Goal: Task Accomplishment & Management: Use online tool/utility

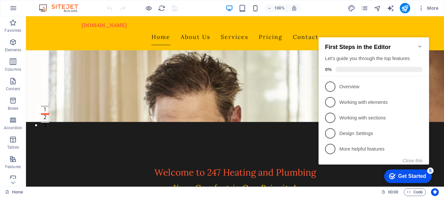
scroll to position [9, 0]
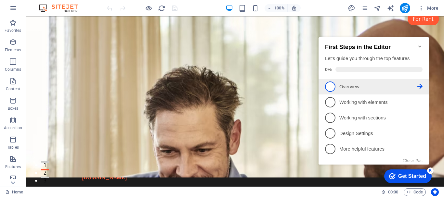
click at [332, 87] on span "1" at bounding box center [330, 87] width 10 height 10
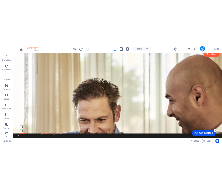
scroll to position [0, 0]
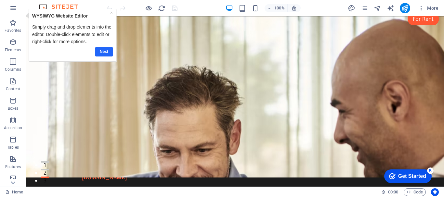
click at [104, 54] on link "Next" at bounding box center [104, 51] width 18 height 9
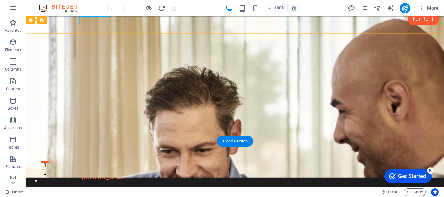
click at [137, 174] on div "[DOMAIN_NAME]" at bounding box center [235, 177] width 307 height 7
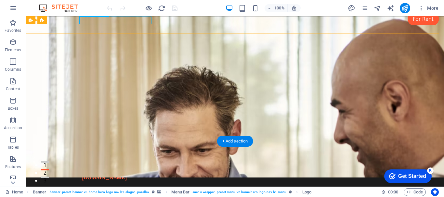
click at [116, 174] on div "[DOMAIN_NAME]" at bounding box center [235, 177] width 307 height 7
select select "px"
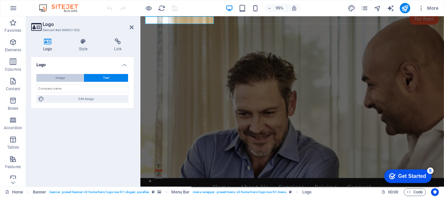
click at [74, 77] on button "Image" at bounding box center [59, 78] width 47 height 8
select select "DISABLED_OPTION_VALUE"
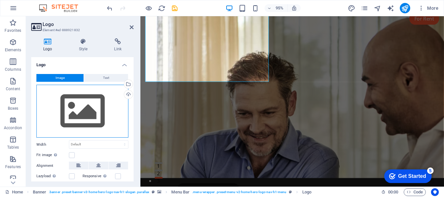
click at [102, 116] on div "Drag files here, click to choose files or select files from Files or our free s…" at bounding box center [82, 111] width 92 height 53
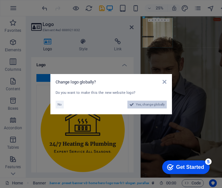
click at [145, 106] on span "Yes, change globally" at bounding box center [150, 105] width 29 height 8
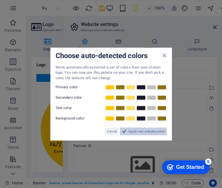
click at [136, 133] on span "Apply new website colors" at bounding box center [146, 132] width 36 height 8
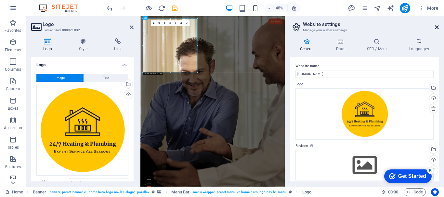
click at [437, 28] on icon at bounding box center [437, 27] width 4 height 5
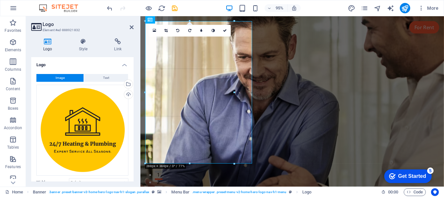
drag, startPoint x: 260, startPoint y: 135, endPoint x: 252, endPoint y: 46, distance: 89.2
type input "346"
select select "px"
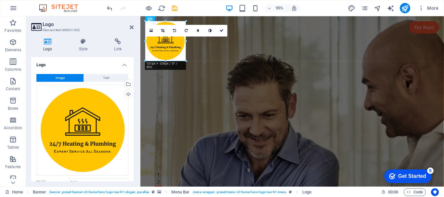
drag, startPoint x: 201, startPoint y: 112, endPoint x: 60, endPoint y: 45, distance: 155.7
type input "131"
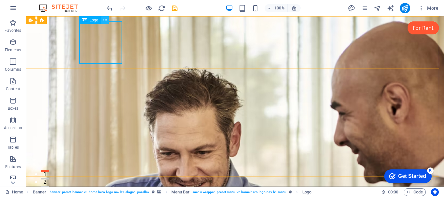
click at [105, 21] on icon at bounding box center [105, 20] width 4 height 7
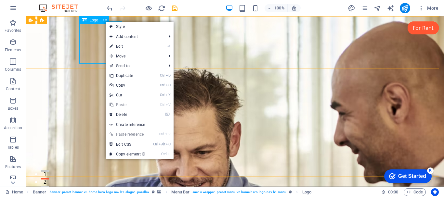
click at [95, 21] on span "Logo" at bounding box center [94, 20] width 9 height 4
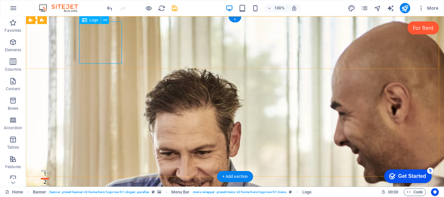
select select "px"
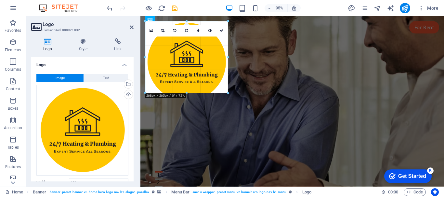
drag, startPoint x: 185, startPoint y: 61, endPoint x: 219, endPoint y: 63, distance: 34.2
type input "236"
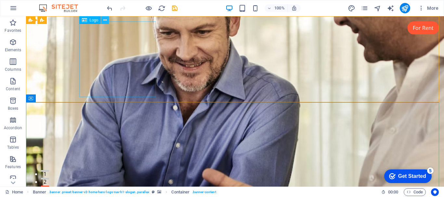
click at [105, 20] on icon at bounding box center [105, 20] width 4 height 7
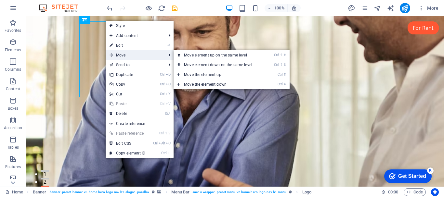
click at [134, 54] on span "Move" at bounding box center [135, 55] width 58 height 10
click at [200, 65] on link "Ctrl ⇧ ⬇ Move element down on the same level" at bounding box center [220, 65] width 92 height 10
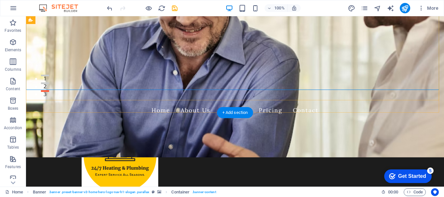
scroll to position [98, 0]
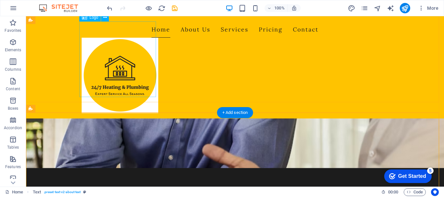
click at [151, 90] on div at bounding box center [235, 76] width 307 height 76
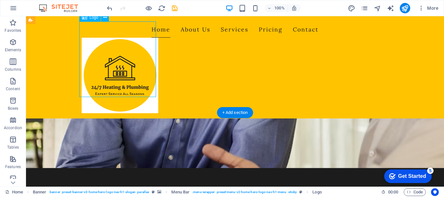
click at [151, 90] on div at bounding box center [235, 76] width 307 height 76
select select "px"
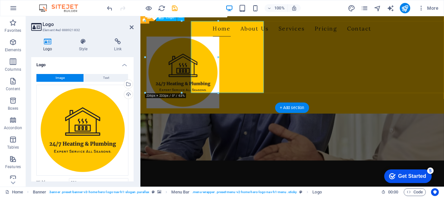
click at [152, 93] on div at bounding box center [300, 76] width 307 height 76
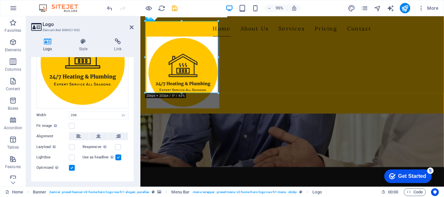
scroll to position [77, 0]
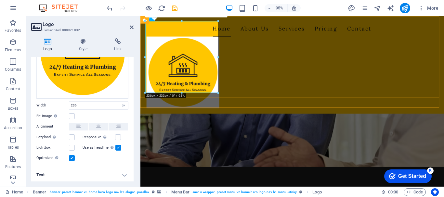
click at [241, 81] on div "Home About Us Services Pricing Contact" at bounding box center [300, 67] width 320 height 102
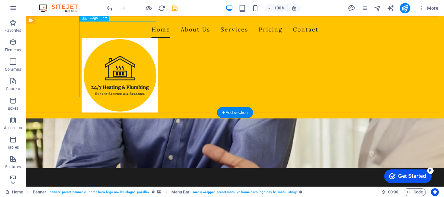
click at [151, 38] on div at bounding box center [235, 76] width 307 height 76
click at [106, 55] on div at bounding box center [235, 76] width 307 height 76
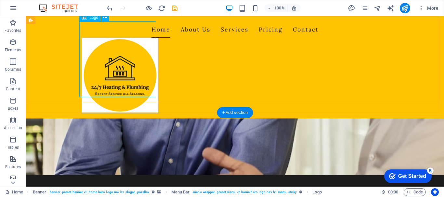
select select "px"
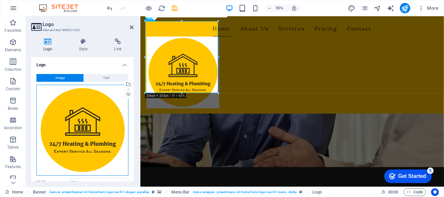
click at [99, 138] on div "Drag files here, click to choose files or select files from Files or our free s…" at bounding box center [82, 130] width 92 height 91
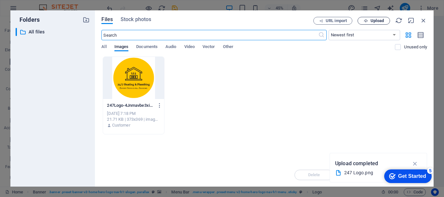
click at [384, 19] on span "Upload" at bounding box center [377, 21] width 13 height 4
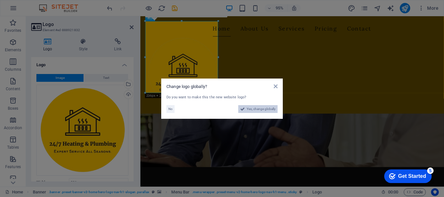
click at [255, 109] on span "Yes, change globally" at bounding box center [261, 109] width 29 height 8
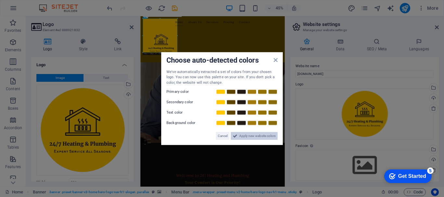
click at [239, 137] on span "Apply new website colors" at bounding box center [257, 136] width 36 height 8
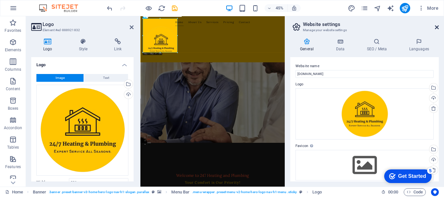
click at [437, 27] on icon at bounding box center [437, 27] width 4 height 5
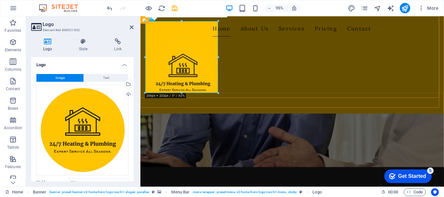
click at [311, 86] on div "Home About Us Services Pricing Contact" at bounding box center [300, 67] width 320 height 102
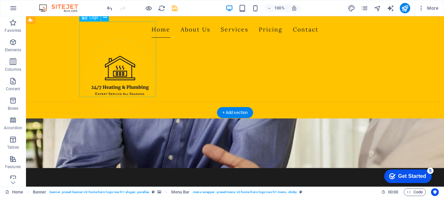
click at [122, 55] on div at bounding box center [235, 76] width 307 height 76
click at [121, 56] on div at bounding box center [235, 76] width 307 height 76
click at [132, 55] on div at bounding box center [235, 76] width 307 height 76
click at [119, 55] on div at bounding box center [235, 76] width 307 height 76
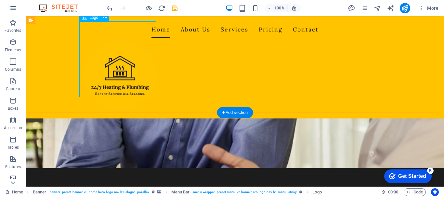
select select "px"
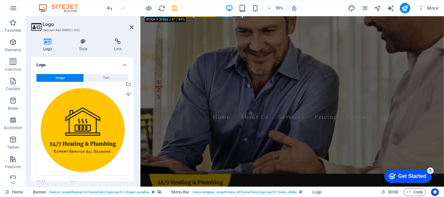
drag, startPoint x: 219, startPoint y: 94, endPoint x: 99, endPoint y: 77, distance: 121.8
type input "282"
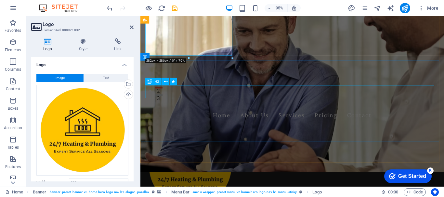
scroll to position [0, 0]
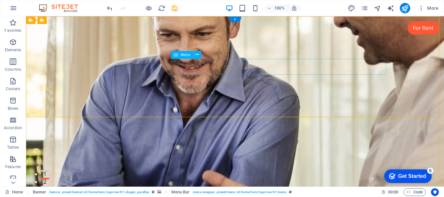
click at [186, 58] on div "Menu" at bounding box center [182, 55] width 22 height 8
click at [196, 54] on icon at bounding box center [197, 54] width 4 height 7
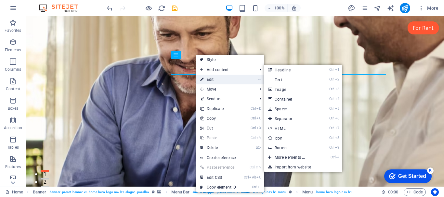
click at [233, 79] on link "⏎ Edit" at bounding box center [218, 80] width 44 height 10
select select
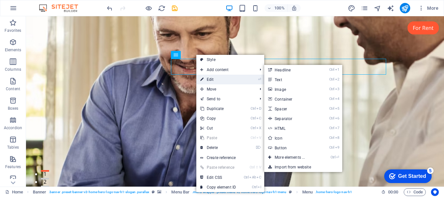
select select
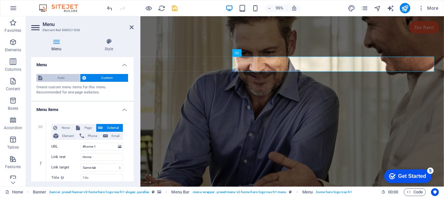
click at [69, 77] on span "Auto" at bounding box center [61, 78] width 34 height 8
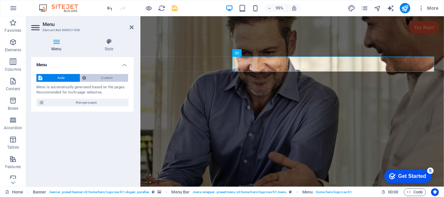
click at [115, 76] on span "Custom" at bounding box center [107, 78] width 38 height 8
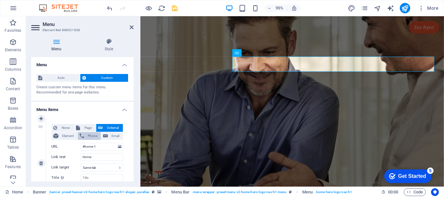
click at [96, 137] on span "Phone" at bounding box center [92, 136] width 13 height 8
select select
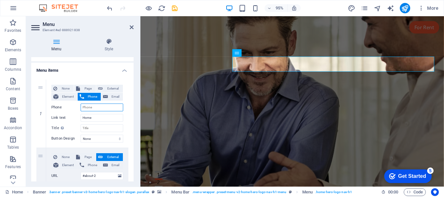
scroll to position [33, 0]
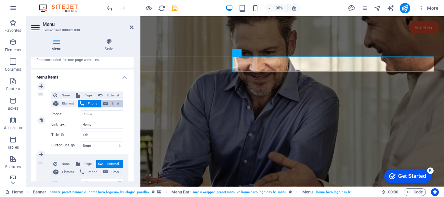
click at [116, 103] on span "Email" at bounding box center [115, 104] width 11 height 8
select select
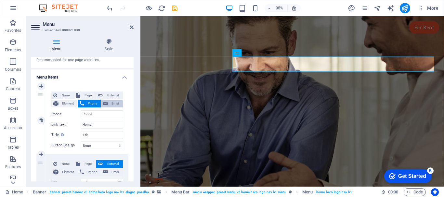
select select
click at [71, 104] on span "Element" at bounding box center [67, 104] width 15 height 8
select select
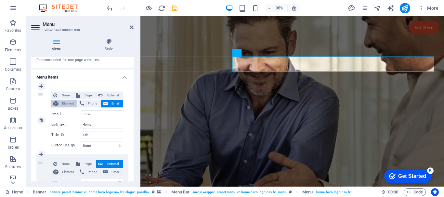
select select
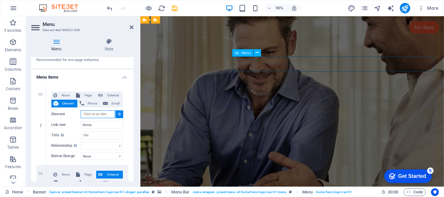
click at [242, 53] on span "Menu" at bounding box center [246, 53] width 9 height 4
type input "#ed-888921838"
select select
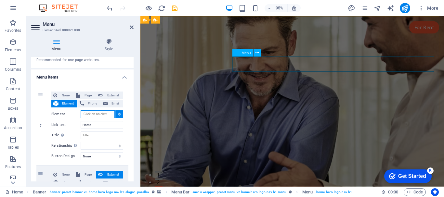
select select
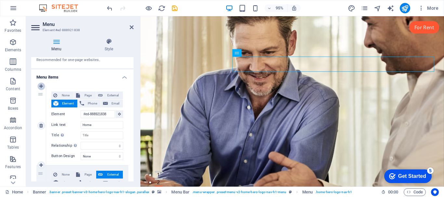
click at [40, 86] on icon at bounding box center [41, 86] width 4 height 5
select select
type input "#ed-888921838"
type input "Home"
select select
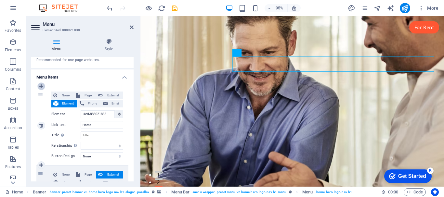
type input "#about-2"
type input "About Us"
select select
type input "#services-1"
type input "Services"
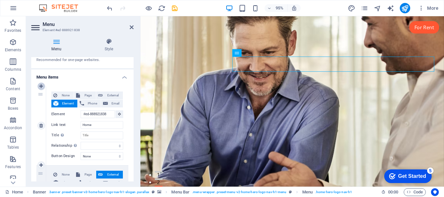
select select
type input "#pricing-1"
type input "Pricing"
select select
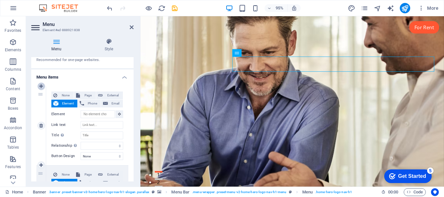
click at [40, 86] on icon at bounding box center [41, 86] width 4 height 5
select select
type input "#ed-888921838"
type input "Home"
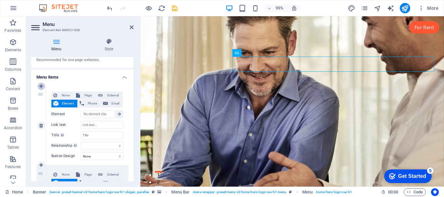
select select
type input "#about-2"
type input "About Us"
select select
type input "#services-1"
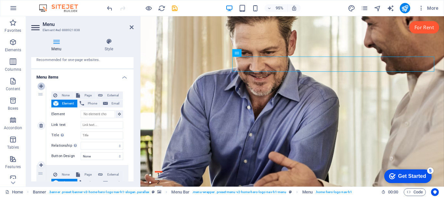
type input "Services"
select select
type input "#pricing-1"
type input "Pricing"
select select
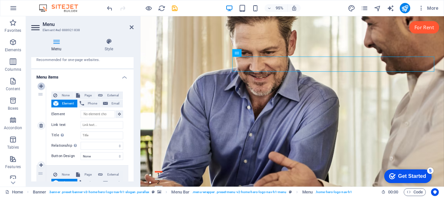
select select
click at [40, 86] on icon at bounding box center [41, 86] width 4 height 5
select select
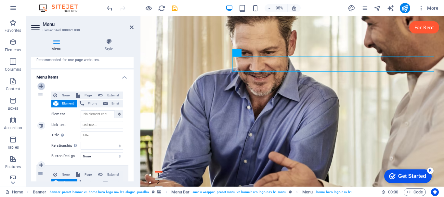
type input "#ed-888921838"
type input "Home"
select select
type input "#about-2"
type input "About Us"
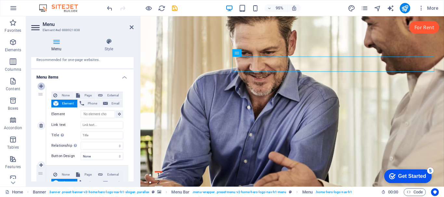
select select
type input "#services-1"
type input "Services"
select select
type input "#pricing-1"
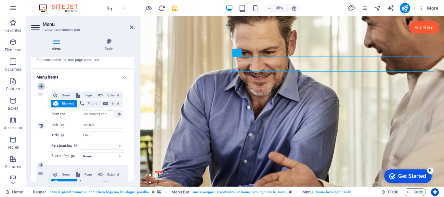
type input "Pricing"
select select
click at [40, 86] on icon at bounding box center [41, 86] width 4 height 5
select select
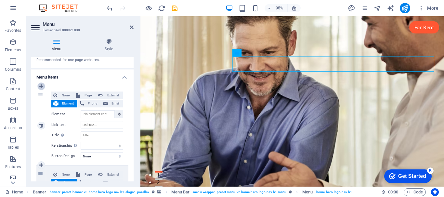
select select
type input "#ed-888921838"
type input "Home"
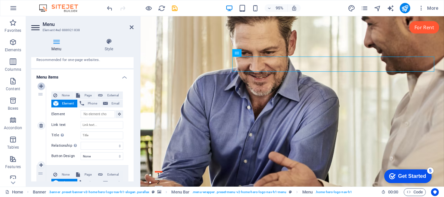
select select
type input "#about-2"
type input "About Us"
select select
type input "#services-1"
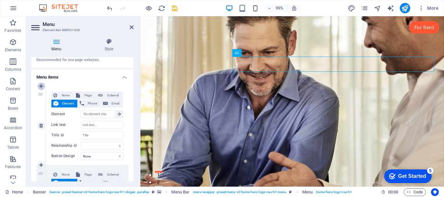
type input "Services"
select select
type input "#pricing-1"
type input "Pricing"
select select
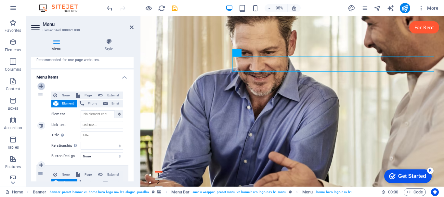
select select
click at [41, 165] on icon at bounding box center [41, 166] width 4 height 5
select select
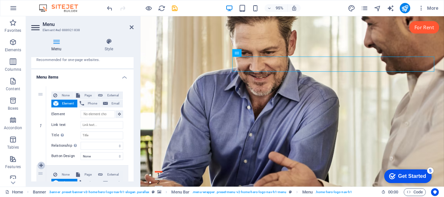
select select
type input "#ed-888921838"
type input "Home"
select select
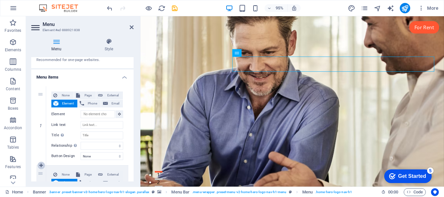
type input "#about-2"
type input "About Us"
select select
type input "#services-1"
type input "Services"
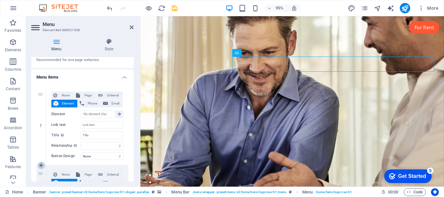
select select
type input "#pricing-1"
type input "Pricing"
select select
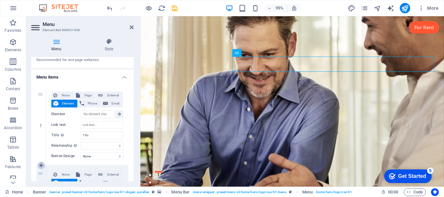
select select
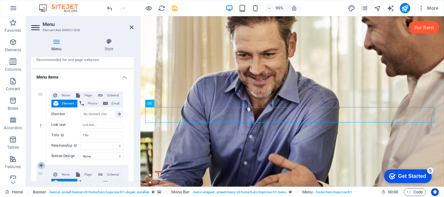
click at [41, 165] on icon at bounding box center [41, 166] width 4 height 5
select select
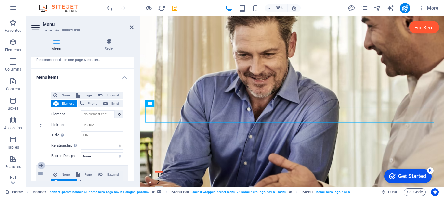
select select
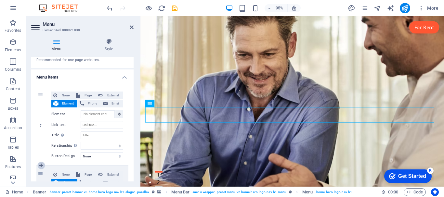
select select
type input "#ed-888921838"
type input "Home"
select select
type input "#about-2"
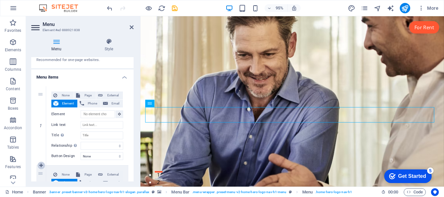
type input "About Us"
select select
type input "#services-1"
type input "Services"
select select
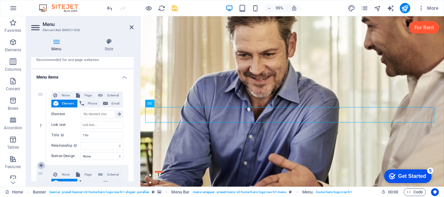
type input "#pricing-1"
type input "Pricing"
select select
drag, startPoint x: 112, startPoint y: 8, endPoint x: 109, endPoint y: 9, distance: 3.4
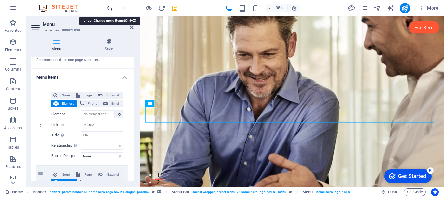
click at [112, 8] on icon "undo" at bounding box center [109, 8] width 7 height 7
select select
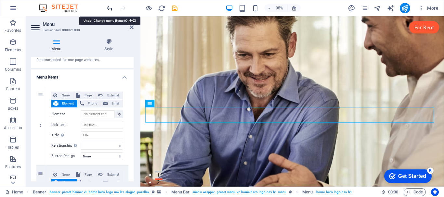
select select
type input "#ed-888921838"
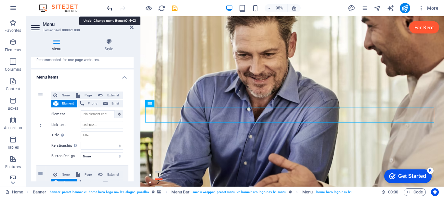
type input "#home-1"
type input "Home"
select select
type input "#about-2"
type input "About Us"
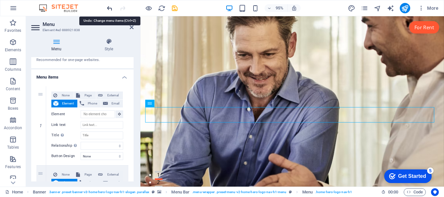
select select
type input "#services-1"
type input "Services"
select select
type input "#pricing-1"
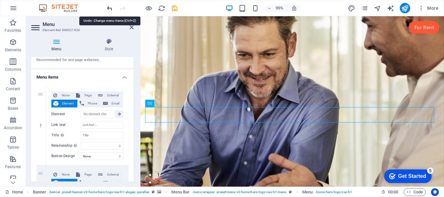
type input "Pricing"
select select
type input "#contact-us-1"
type input "Contact"
select select
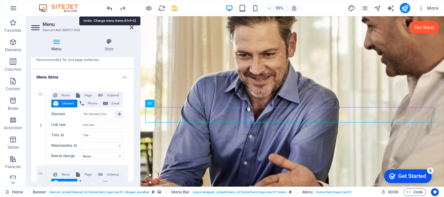
click at [109, 9] on icon "undo" at bounding box center [109, 8] width 7 height 7
select select
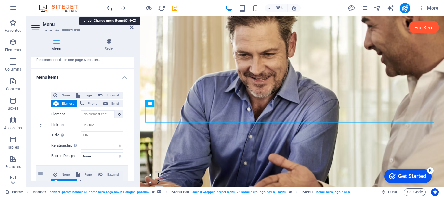
select select
type input "#ed-888921838"
type input "#home-1"
type input "Home"
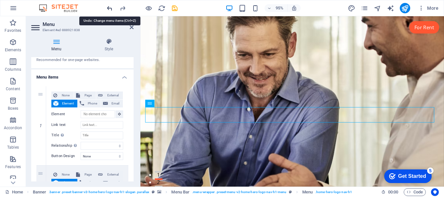
select select
type input "#about-2"
type input "About Us"
select select
type input "#services-1"
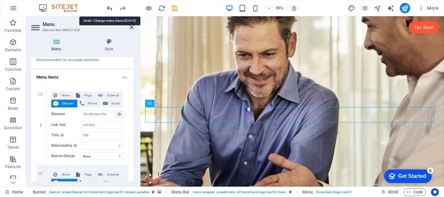
type input "Services"
select select
type input "#pricing-1"
type input "Pricing"
select select
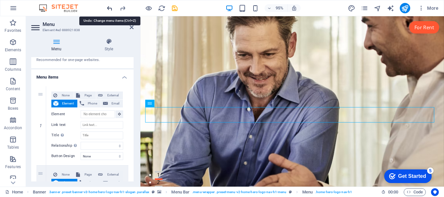
type input "#contact-us-1"
type input "Contact"
select select
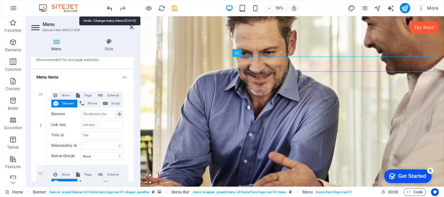
click at [109, 8] on icon "undo" at bounding box center [109, 8] width 7 height 7
select select
click at [109, 8] on icon "undo" at bounding box center [109, 8] width 7 height 7
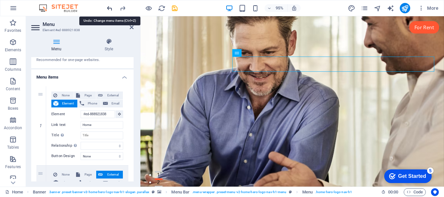
click at [109, 8] on icon "undo" at bounding box center [109, 8] width 7 height 7
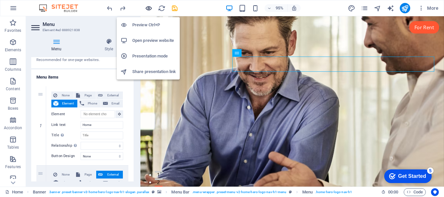
click at [151, 10] on icon "button" at bounding box center [148, 8] width 7 height 7
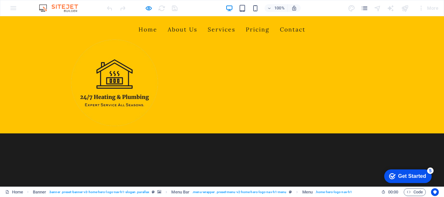
scroll to position [228, 0]
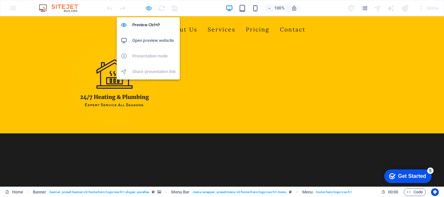
click at [148, 10] on icon "button" at bounding box center [148, 8] width 7 height 7
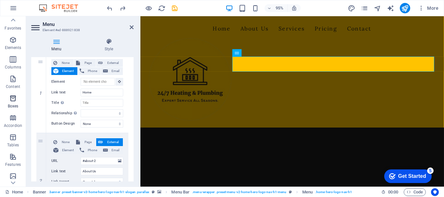
scroll to position [0, 0]
click at [10, 43] on icon "button" at bounding box center [13, 42] width 8 height 8
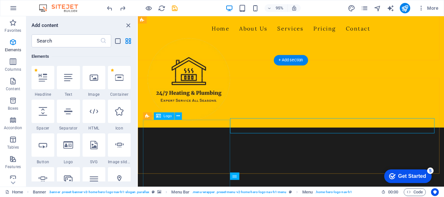
scroll to position [163, 0]
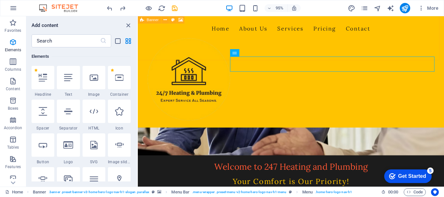
click at [149, 20] on span "Banner" at bounding box center [153, 20] width 12 height 4
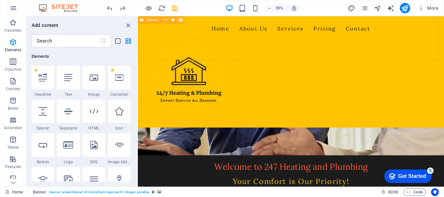
click at [153, 19] on span "Banner" at bounding box center [153, 20] width 12 height 4
click at [165, 19] on icon at bounding box center [165, 20] width 3 height 7
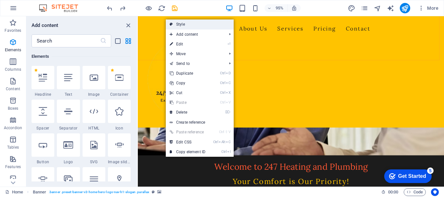
click at [176, 24] on link "Style" at bounding box center [200, 25] width 68 height 10
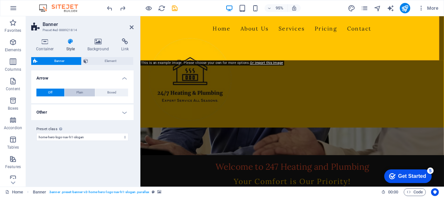
click at [80, 94] on span "Plain" at bounding box center [79, 93] width 7 height 8
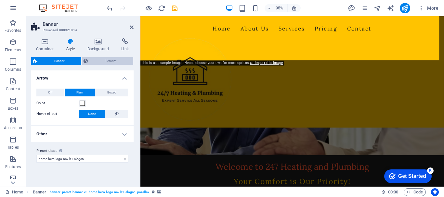
click at [108, 61] on span "Element" at bounding box center [111, 61] width 42 height 8
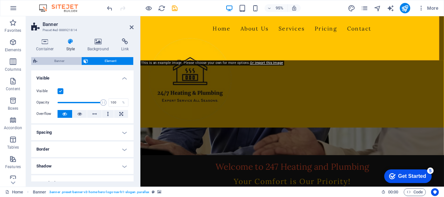
click at [72, 62] on span "Banner" at bounding box center [59, 61] width 40 height 8
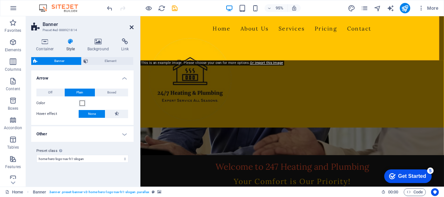
click at [133, 29] on icon at bounding box center [132, 27] width 4 height 5
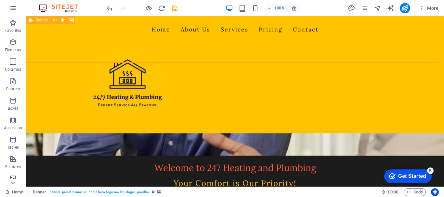
click at [31, 21] on icon at bounding box center [31, 20] width 4 height 8
click at [31, 20] on icon at bounding box center [31, 20] width 4 height 8
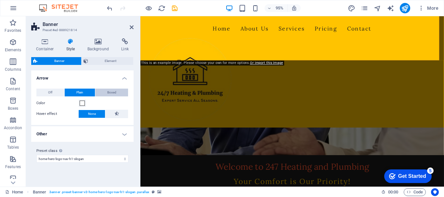
click at [112, 95] on span "Boxed" at bounding box center [111, 93] width 9 height 8
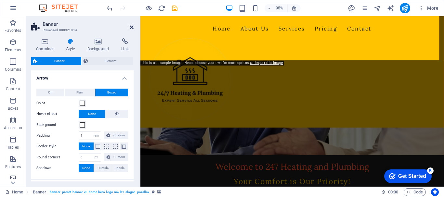
click at [132, 30] on icon at bounding box center [132, 27] width 4 height 5
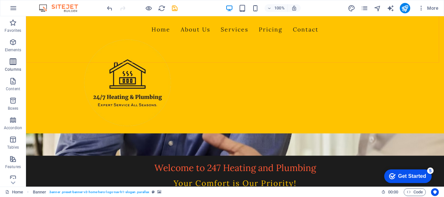
click at [11, 64] on icon "button" at bounding box center [13, 62] width 8 height 8
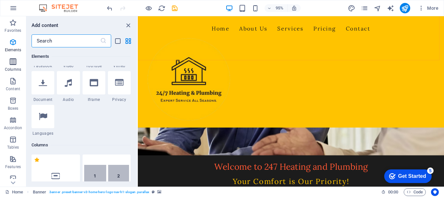
scroll to position [322, 0]
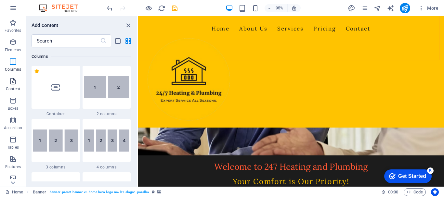
click at [16, 86] on span "Content" at bounding box center [13, 85] width 26 height 16
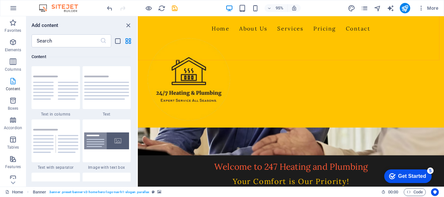
scroll to position [1138, 0]
click at [64, 94] on img at bounding box center [55, 87] width 45 height 24
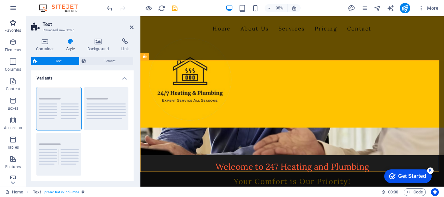
click at [13, 26] on icon "button" at bounding box center [13, 23] width 8 height 8
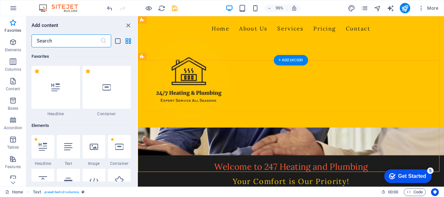
click at [288, 33] on div "Home About Us Services Pricing Contact" at bounding box center [299, 74] width 322 height 117
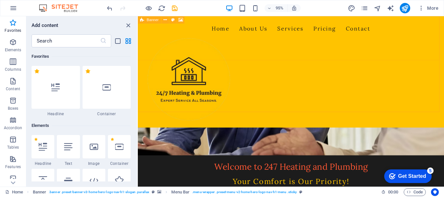
click at [144, 20] on icon at bounding box center [142, 19] width 4 height 7
click at [143, 19] on icon at bounding box center [142, 19] width 4 height 7
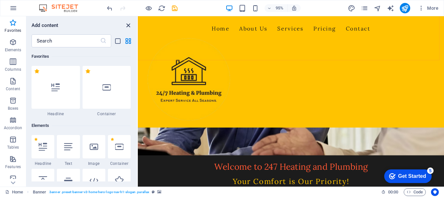
click at [130, 26] on icon "close panel" at bounding box center [128, 25] width 7 height 7
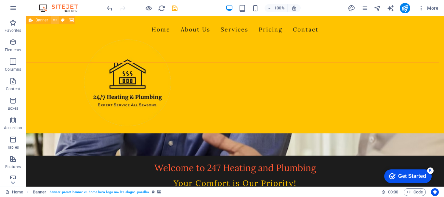
click at [55, 20] on icon at bounding box center [55, 20] width 4 height 7
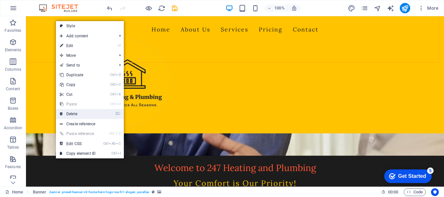
click at [84, 112] on link "⌦ Delete" at bounding box center [78, 114] width 44 height 10
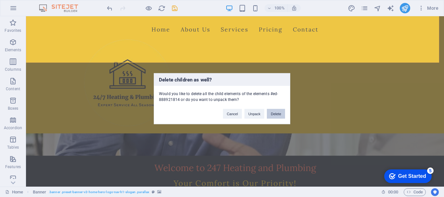
click at [271, 114] on button "Delete" at bounding box center [276, 114] width 18 height 10
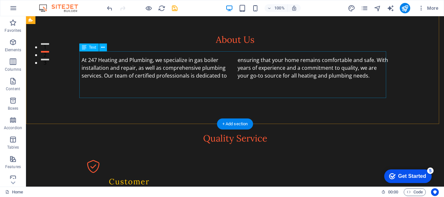
scroll to position [0, 0]
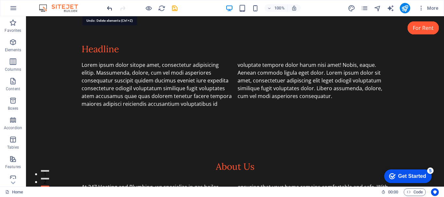
click at [110, 11] on icon "undo" at bounding box center [109, 8] width 7 height 7
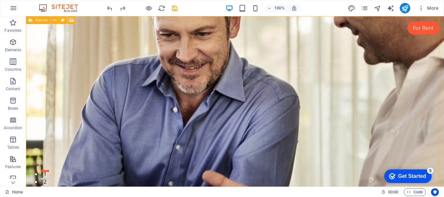
click at [41, 21] on span "Banner" at bounding box center [41, 20] width 13 height 4
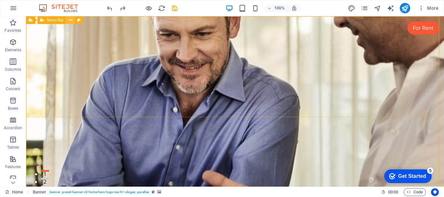
click at [72, 20] on icon at bounding box center [71, 20] width 4 height 7
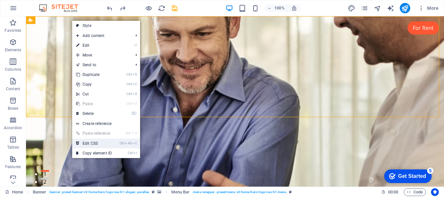
click at [113, 146] on link "Ctrl Alt C Edit CSS" at bounding box center [94, 144] width 44 height 10
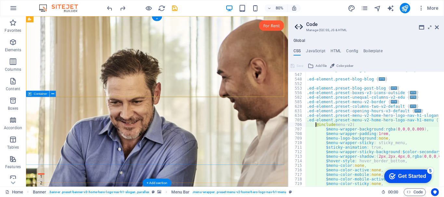
scroll to position [236, 0]
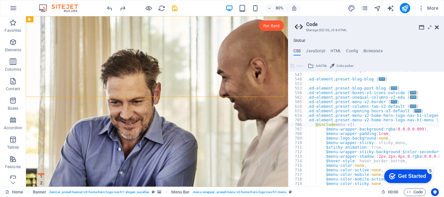
click at [438, 28] on icon at bounding box center [437, 27] width 4 height 5
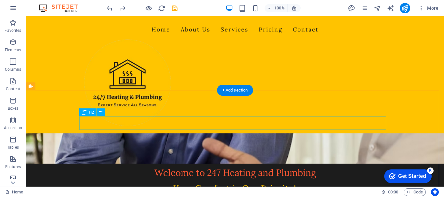
scroll to position [195, 0]
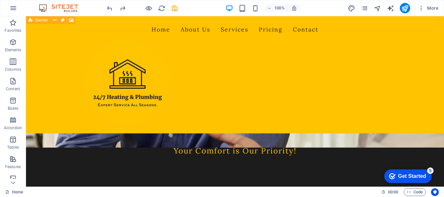
click at [35, 22] on div "Banner" at bounding box center [38, 20] width 25 height 8
click at [31, 20] on icon at bounding box center [31, 20] width 4 height 8
click at [65, 20] on button at bounding box center [63, 20] width 8 height 8
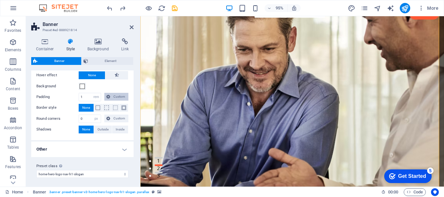
scroll to position [40, 0]
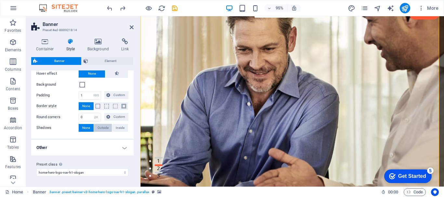
click at [101, 128] on span "Outside" at bounding box center [103, 128] width 11 height 8
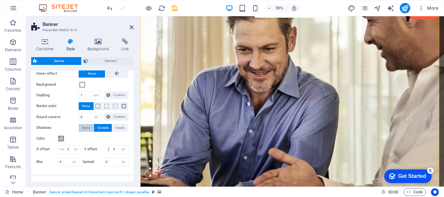
click at [87, 128] on span "None" at bounding box center [86, 128] width 8 height 8
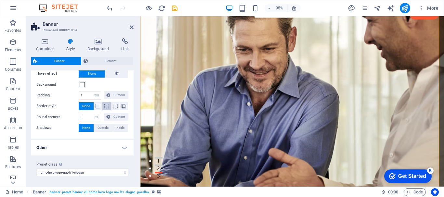
scroll to position [0, 0]
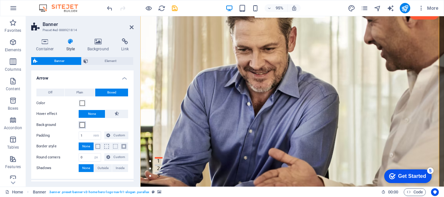
click at [81, 124] on span at bounding box center [82, 125] width 5 height 5
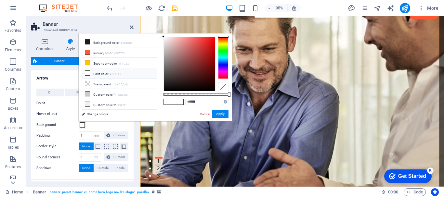
click at [81, 124] on span at bounding box center [82, 125] width 5 height 5
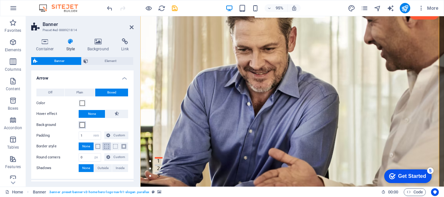
scroll to position [40, 0]
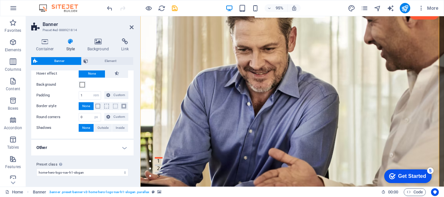
click at [87, 149] on h4 "Other" at bounding box center [82, 148] width 102 height 16
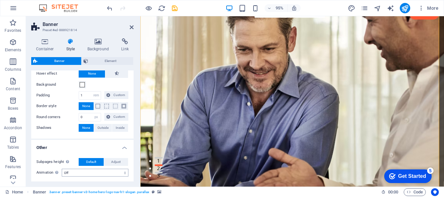
scroll to position [68, 0]
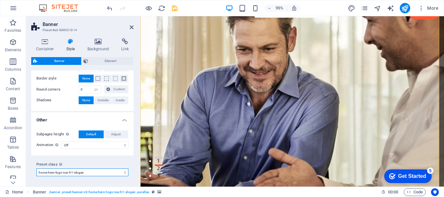
click at [124, 173] on select "default home-hero-logo-nav-h1-slogan home-hero-logo-nav-h1 home-logo-nav-h1-ima…" at bounding box center [82, 173] width 92 height 8
click at [36, 169] on select "default home-hero-logo-nav-h1-slogan home-hero-logo-nav-h1 home-logo-nav-h1-ima…" at bounding box center [82, 173] width 92 height 8
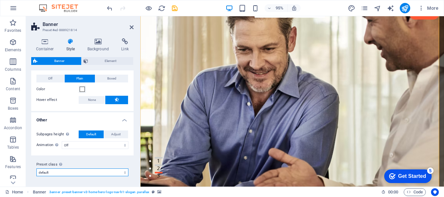
scroll to position [14, 0]
click at [131, 29] on icon at bounding box center [132, 27] width 4 height 5
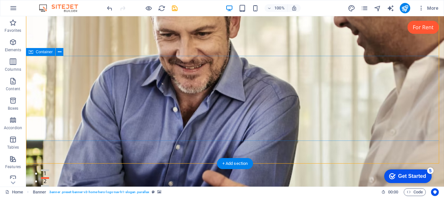
scroll to position [0, 0]
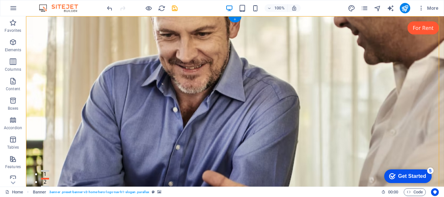
drag, startPoint x: 237, startPoint y: 20, endPoint x: 103, endPoint y: 5, distance: 134.8
click at [237, 20] on div "+" at bounding box center [235, 20] width 13 height 6
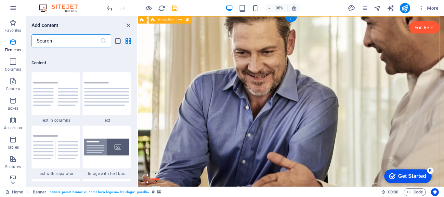
scroll to position [1138, 0]
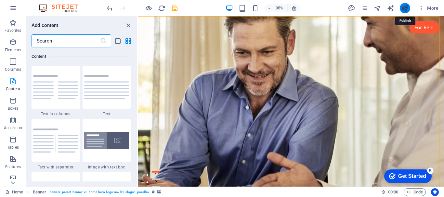
click at [403, 11] on icon "publish" at bounding box center [404, 8] width 7 height 7
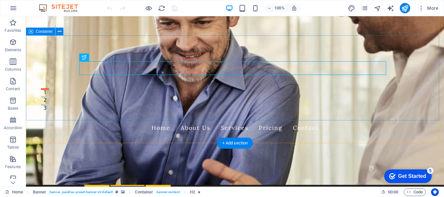
scroll to position [98, 0]
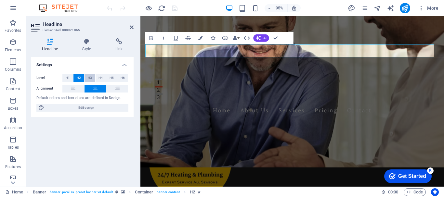
click at [89, 77] on span "H3" at bounding box center [90, 78] width 4 height 8
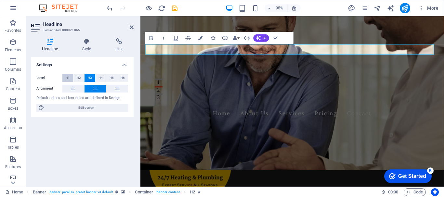
click at [70, 78] on button "H1" at bounding box center [67, 78] width 11 height 8
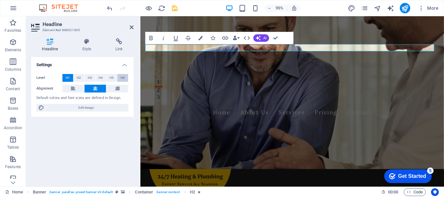
click at [123, 79] on span "H6" at bounding box center [123, 78] width 4 height 8
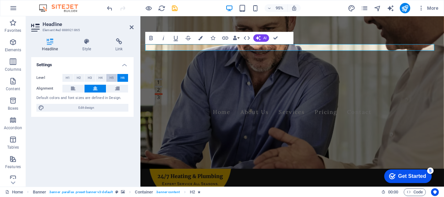
click at [114, 78] on span "H5" at bounding box center [112, 78] width 4 height 8
click at [101, 77] on span "H4" at bounding box center [101, 78] width 4 height 8
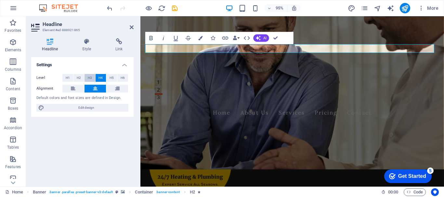
click at [88, 77] on span "H3" at bounding box center [90, 78] width 4 height 8
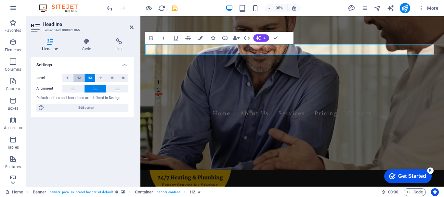
click at [81, 77] on span "H2" at bounding box center [79, 78] width 4 height 8
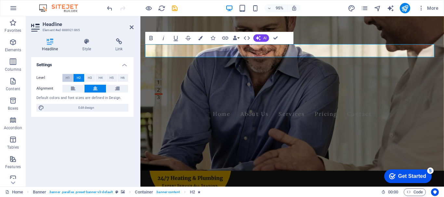
click at [70, 77] on span "H1" at bounding box center [68, 78] width 4 height 8
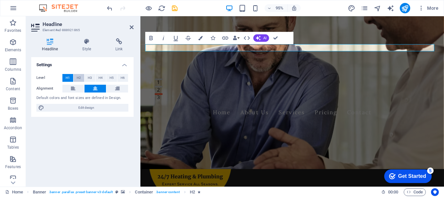
click at [79, 77] on span "H2" at bounding box center [79, 78] width 4 height 8
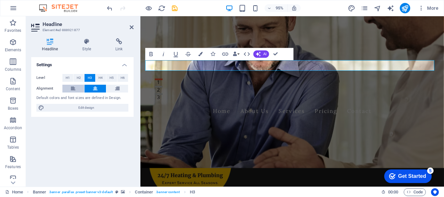
click at [72, 89] on icon at bounding box center [73, 89] width 5 height 8
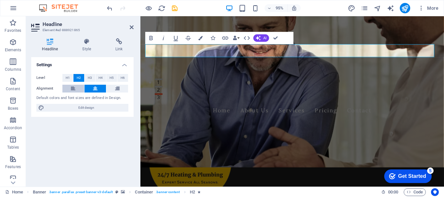
click at [72, 88] on icon at bounding box center [73, 89] width 5 height 8
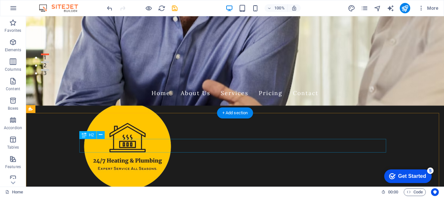
scroll to position [0, 0]
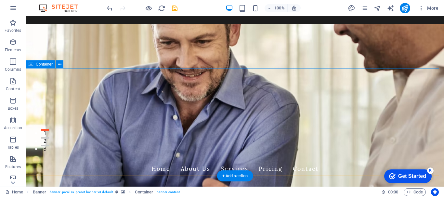
scroll to position [65, 0]
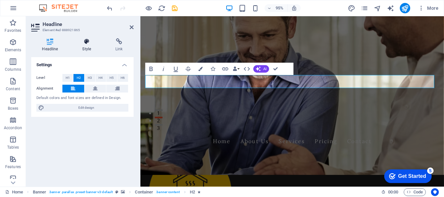
click at [85, 48] on h4 "Style" at bounding box center [88, 45] width 33 height 14
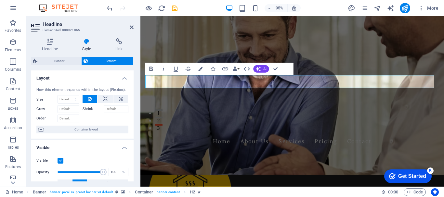
click at [150, 66] on icon "button" at bounding box center [151, 68] width 7 height 7
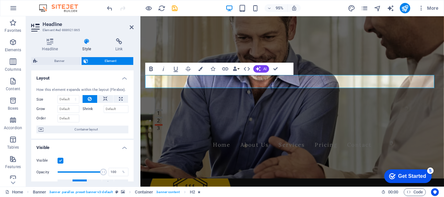
click at [149, 70] on icon "button" at bounding box center [151, 68] width 7 height 7
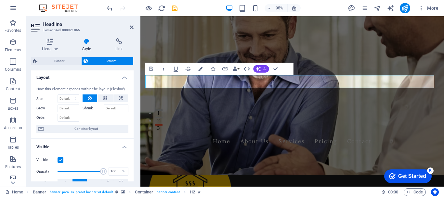
scroll to position [0, 0]
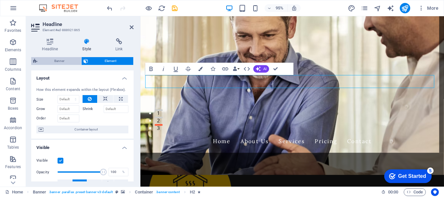
click at [56, 59] on span "Banner" at bounding box center [59, 61] width 40 height 8
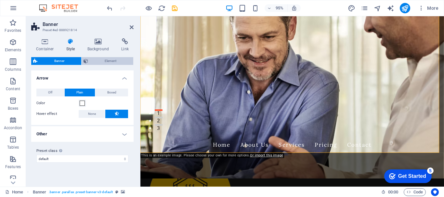
click at [115, 62] on span "Element" at bounding box center [111, 61] width 42 height 8
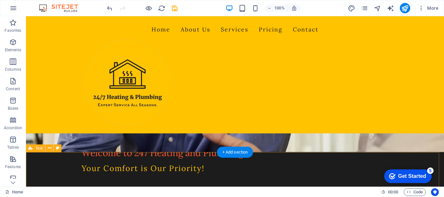
scroll to position [163, 0]
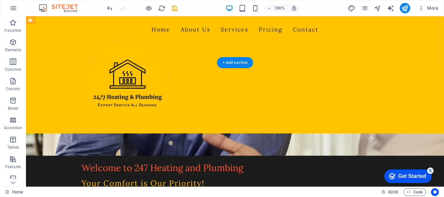
click at [419, 99] on div "Home About Us Services Pricing Contact" at bounding box center [235, 74] width 418 height 117
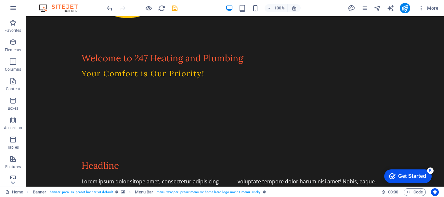
scroll to position [0, 0]
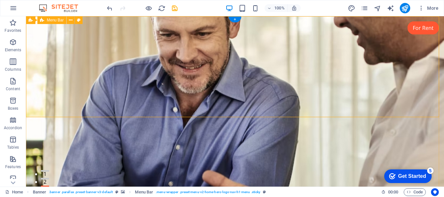
click at [58, 21] on span "Menu Bar" at bounding box center [55, 20] width 17 height 4
click at [55, 21] on span "Menu Bar" at bounding box center [55, 20] width 17 height 4
click at [70, 20] on icon at bounding box center [71, 20] width 4 height 7
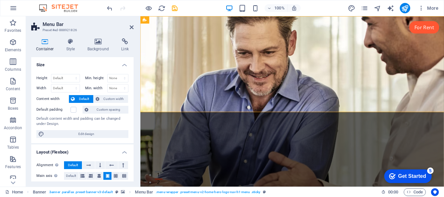
click at [71, 45] on h4 "Style" at bounding box center [71, 45] width 21 height 14
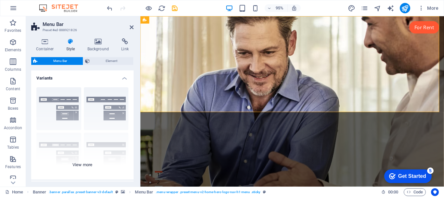
click at [96, 112] on div "Border Centered Default Fixed Loki Trigger Wide XXL" at bounding box center [82, 131] width 102 height 98
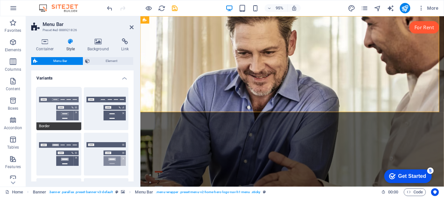
click at [57, 109] on button "Border" at bounding box center [58, 108] width 45 height 43
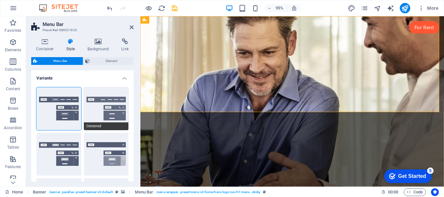
click at [97, 109] on button "Centered" at bounding box center [106, 108] width 45 height 43
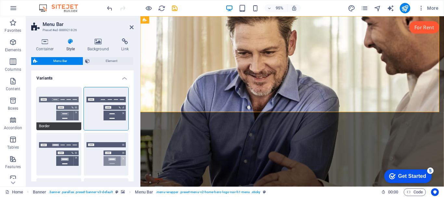
click at [53, 111] on button "Border" at bounding box center [58, 108] width 45 height 43
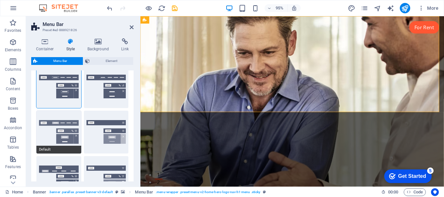
scroll to position [33, 0]
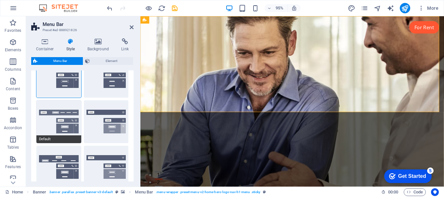
click at [58, 113] on button "Default" at bounding box center [58, 121] width 45 height 43
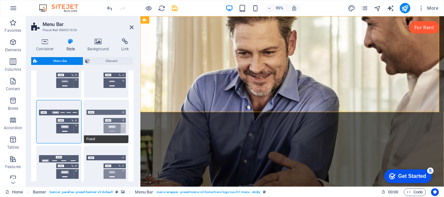
click at [111, 123] on button "Fixed" at bounding box center [106, 121] width 45 height 43
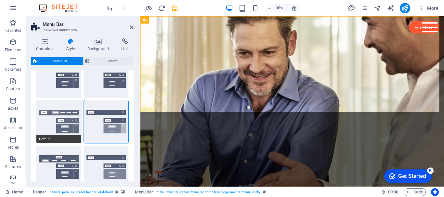
click at [62, 122] on button "Default" at bounding box center [58, 121] width 45 height 43
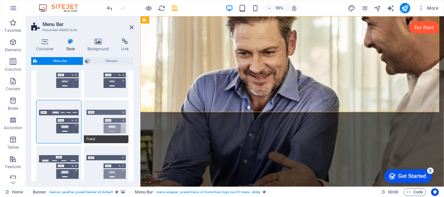
click at [107, 120] on button "Fixed" at bounding box center [106, 121] width 45 height 43
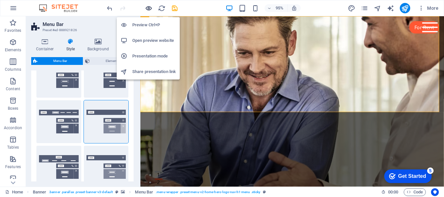
click at [151, 9] on icon "button" at bounding box center [148, 8] width 7 height 7
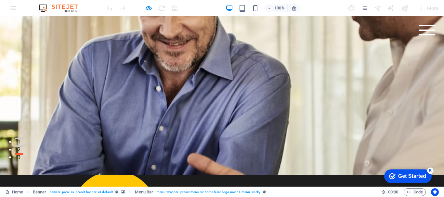
scroll to position [0, 0]
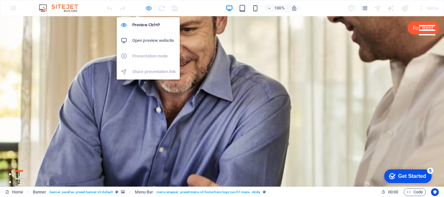
click at [148, 9] on icon "button" at bounding box center [148, 8] width 7 height 7
select select "rem"
select select "preset-menu-v2-home-hero-logo-nav-h1-menu"
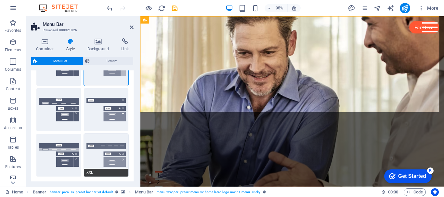
scroll to position [130, 0]
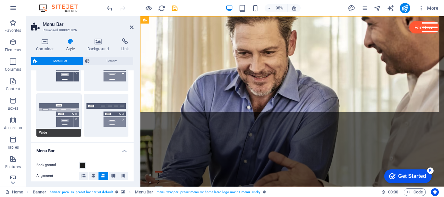
click at [54, 112] on button "Wide" at bounding box center [58, 115] width 45 height 43
type input "0"
type input "2"
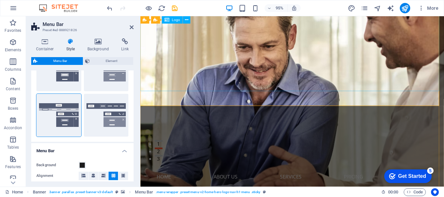
scroll to position [0, 0]
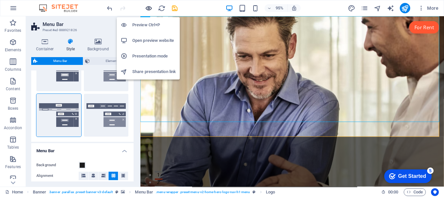
click at [148, 7] on icon "button" at bounding box center [148, 8] width 7 height 7
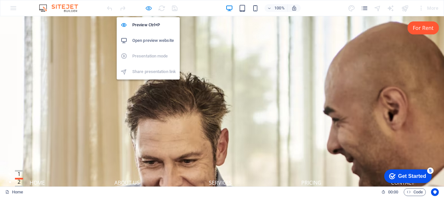
click at [147, 9] on icon "button" at bounding box center [148, 8] width 7 height 7
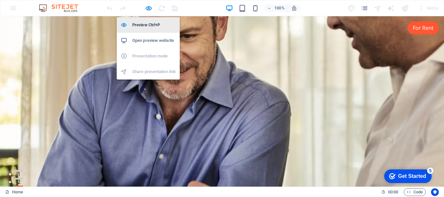
select select "rem"
select select "preset-menu-v2-home-hero-logo-nav-h1-menu"
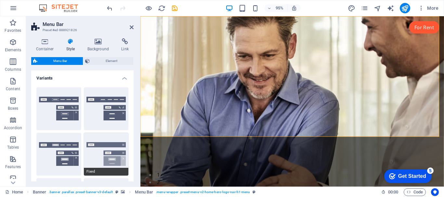
click at [111, 155] on button "Fixed" at bounding box center [106, 154] width 45 height 43
type input "1"
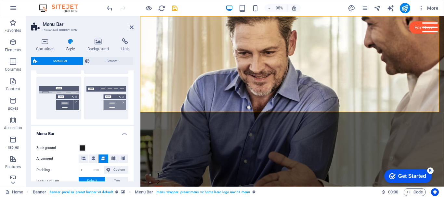
scroll to position [163, 0]
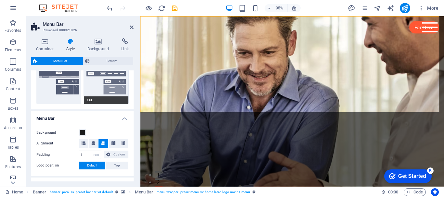
click at [114, 85] on button "XXL" at bounding box center [106, 82] width 45 height 43
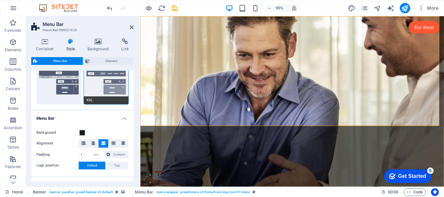
scroll to position [130, 0]
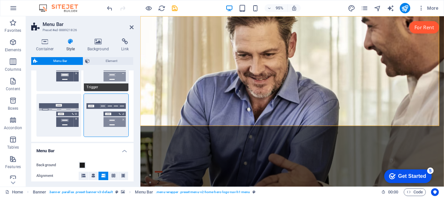
click at [107, 80] on button "Trigger" at bounding box center [106, 69] width 45 height 43
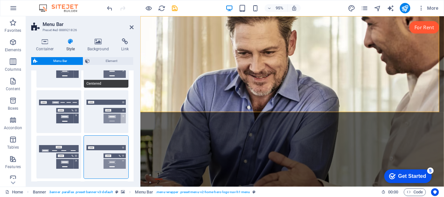
scroll to position [33, 0]
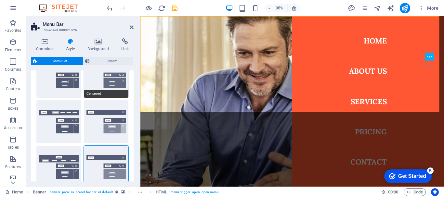
click at [113, 92] on span "Centered" at bounding box center [106, 94] width 45 height 8
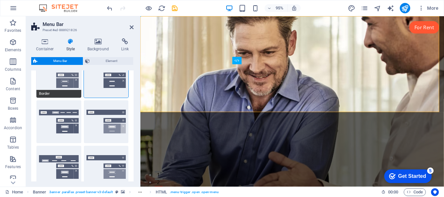
click at [71, 86] on button "Border" at bounding box center [58, 76] width 45 height 43
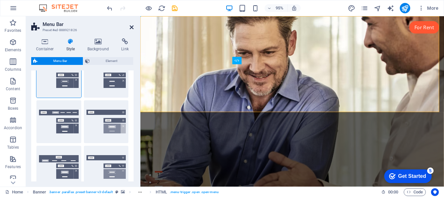
click at [131, 29] on icon at bounding box center [132, 27] width 4 height 5
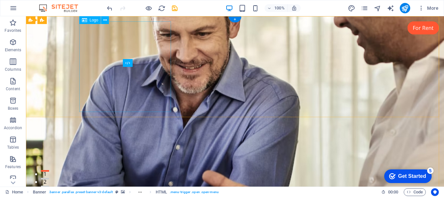
select select "px"
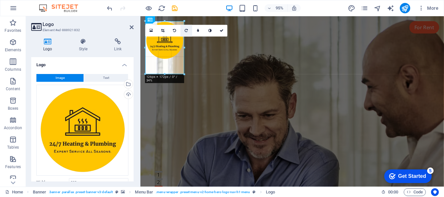
drag, startPoint x: 233, startPoint y: 107, endPoint x: 181, endPoint y: 34, distance: 89.0
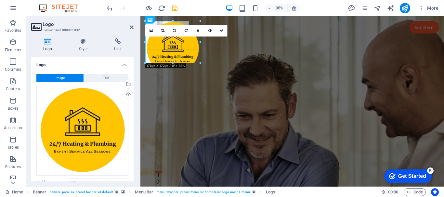
drag, startPoint x: 184, startPoint y: 60, endPoint x: 189, endPoint y: 49, distance: 11.8
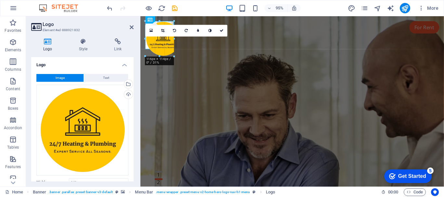
drag, startPoint x: 166, startPoint y: 64, endPoint x: 169, endPoint y: 48, distance: 15.8
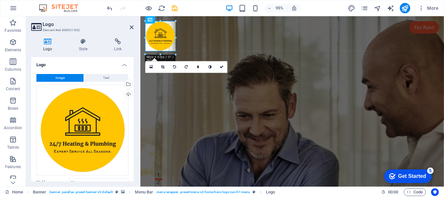
drag, startPoint x: 175, startPoint y: 36, endPoint x: 180, endPoint y: 36, distance: 5.2
type input "109"
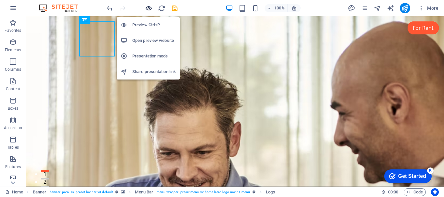
click at [150, 8] on icon "button" at bounding box center [148, 8] width 7 height 7
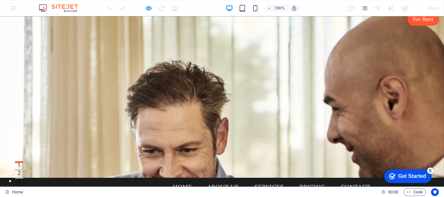
scroll to position [0, 0]
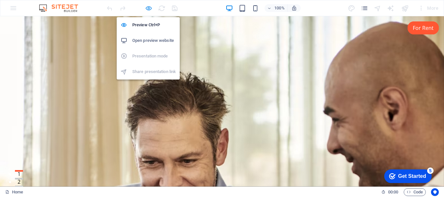
click at [149, 8] on icon "button" at bounding box center [148, 8] width 7 height 7
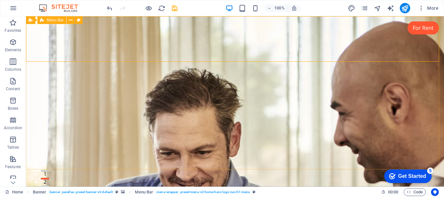
click at [55, 22] on span "Menu Bar" at bounding box center [55, 20] width 17 height 4
select select "rem"
select select "preset-menu-v2-home-hero-logo-nav-h1-menu"
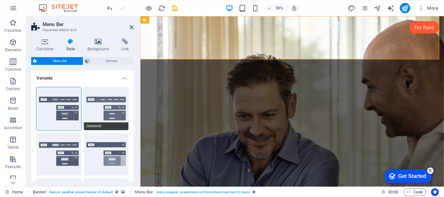
click at [101, 104] on button "Centered" at bounding box center [106, 108] width 45 height 43
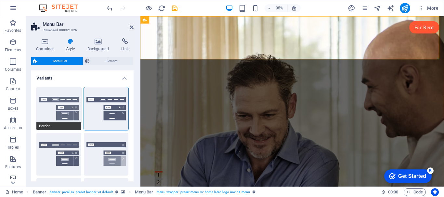
click at [50, 108] on button "Border" at bounding box center [58, 108] width 45 height 43
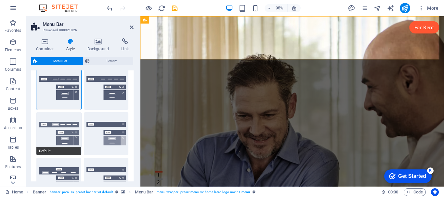
scroll to position [33, 0]
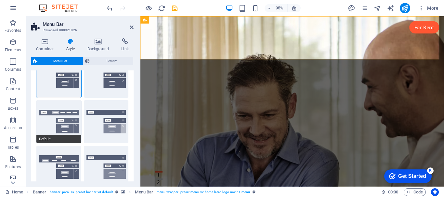
click at [64, 118] on button "Default" at bounding box center [58, 121] width 45 height 43
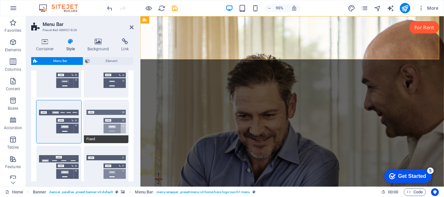
click at [110, 127] on button "Fixed" at bounding box center [106, 121] width 45 height 43
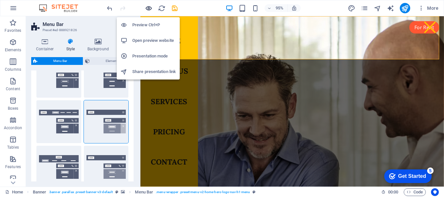
click at [145, 7] on icon "button" at bounding box center [148, 8] width 7 height 7
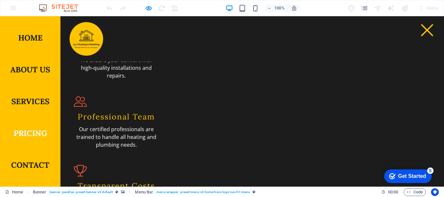
scroll to position [585, 0]
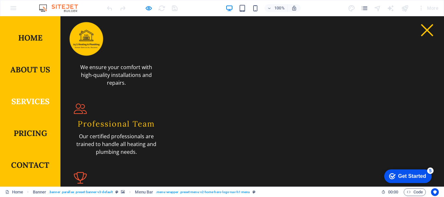
click at [423, 32] on div at bounding box center [427, 30] width 16 height 10
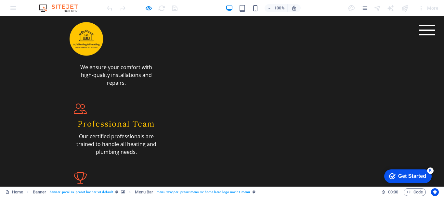
click at [423, 31] on div at bounding box center [427, 30] width 16 height 1
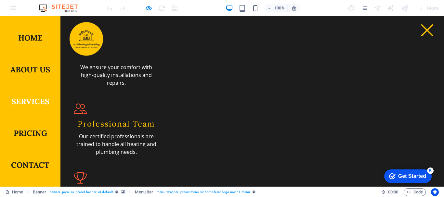
click at [421, 32] on div at bounding box center [427, 30] width 12 height 12
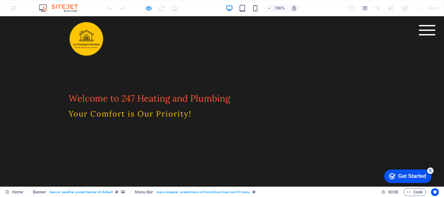
scroll to position [0, 0]
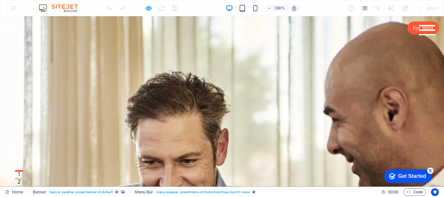
click at [421, 31] on div at bounding box center [427, 30] width 16 height 1
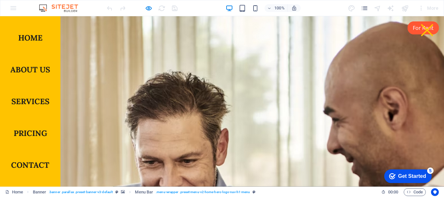
click at [421, 34] on div at bounding box center [427, 30] width 16 height 10
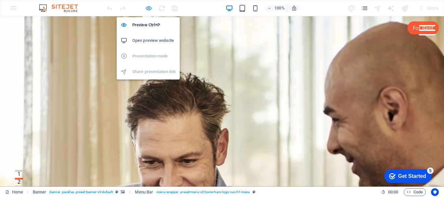
click at [151, 9] on icon "button" at bounding box center [148, 8] width 7 height 7
select select "rem"
select select "preset-menu-v2-home-hero-logo-nav-h1-menu"
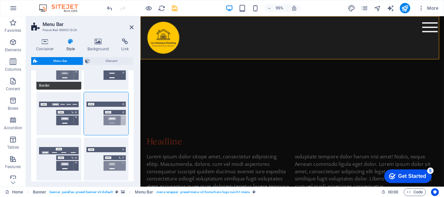
scroll to position [33, 0]
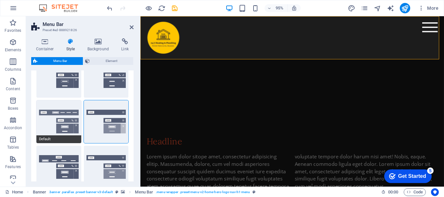
click at [67, 125] on button "Default" at bounding box center [58, 121] width 45 height 43
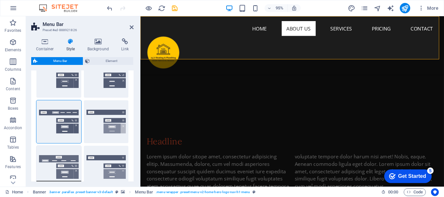
click at [64, 171] on button "Loki" at bounding box center [58, 167] width 45 height 43
type input "0"
select select "DISABLED_OPTION_VALUE"
type input "2"
type input "1"
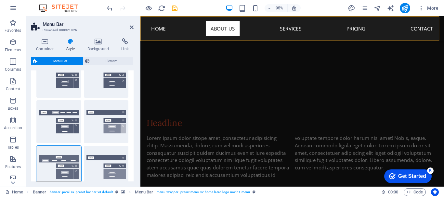
scroll to position [208, 0]
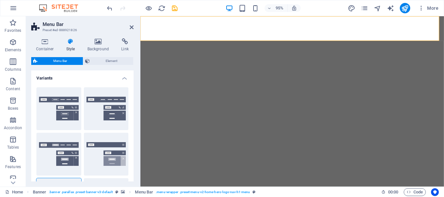
select select "rem"
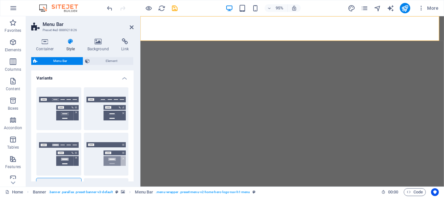
select select "rem"
select select "preset-menu-v2-home-hero-logo-nav-h1-menu"
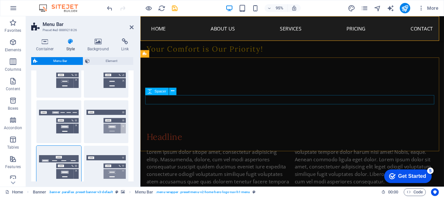
scroll to position [208, 0]
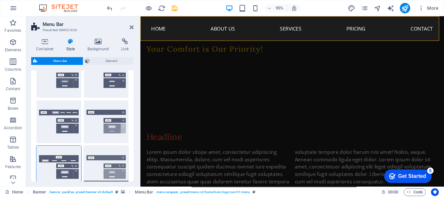
click at [105, 166] on button "Trigger" at bounding box center [106, 167] width 45 height 43
type input "1"
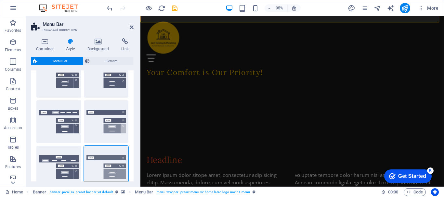
scroll to position [228, 0]
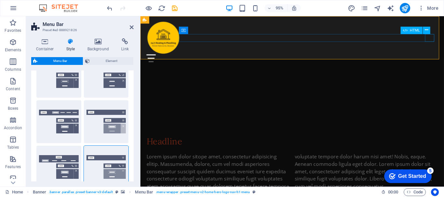
click at [444, 57] on div at bounding box center [300, 61] width 307 height 8
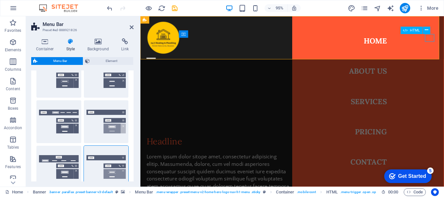
click at [157, 57] on div at bounding box center [152, 61] width 10 height 8
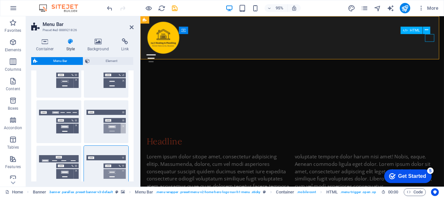
click at [444, 57] on div at bounding box center [300, 61] width 307 height 8
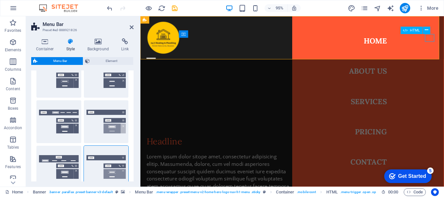
click at [157, 57] on div at bounding box center [152, 61] width 10 height 8
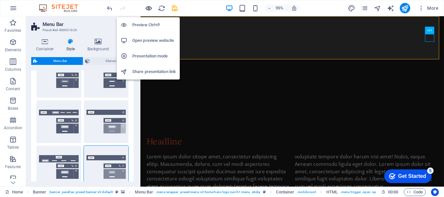
click at [146, 7] on icon "button" at bounding box center [148, 8] width 7 height 7
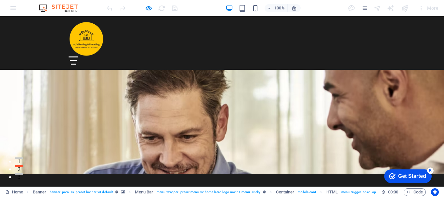
scroll to position [0, 0]
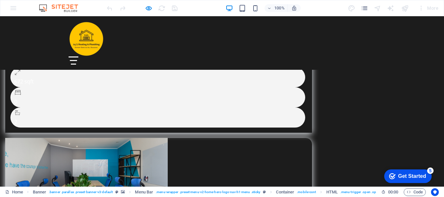
scroll to position [3890, 0]
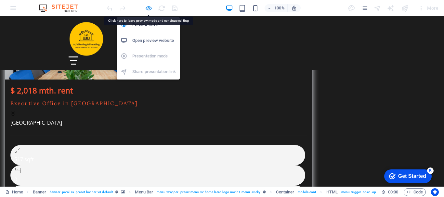
click at [147, 7] on icon "button" at bounding box center [148, 8] width 7 height 7
select select "rem"
select select "preset-menu-v2-home-hero-logo-nav-h1-menu"
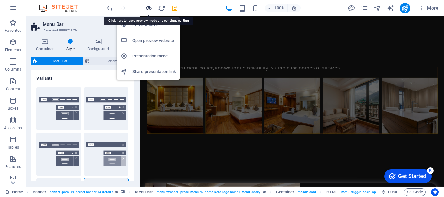
scroll to position [4486, 0]
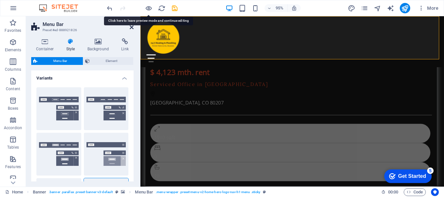
click at [131, 29] on icon at bounding box center [132, 27] width 4 height 5
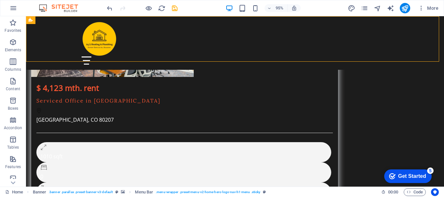
scroll to position [4475, 0]
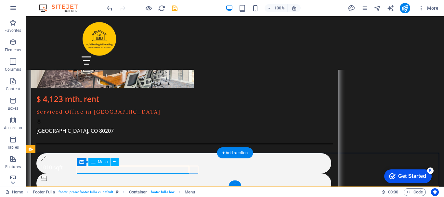
select select
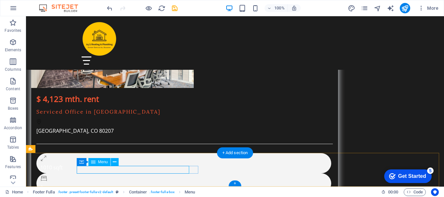
select select
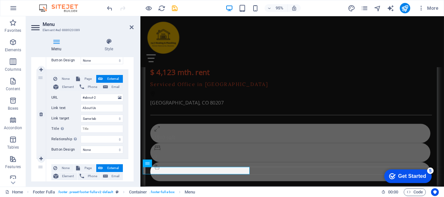
scroll to position [130, 0]
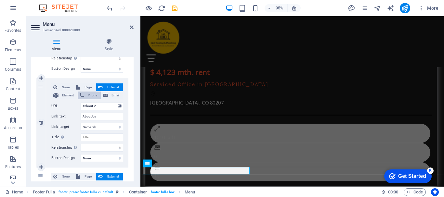
click at [90, 95] on span "Phone" at bounding box center [92, 96] width 13 height 8
select select
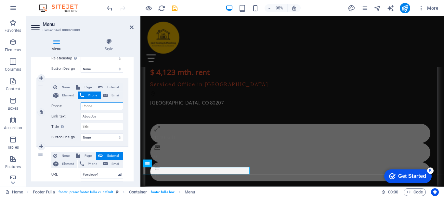
type input "0"
select select
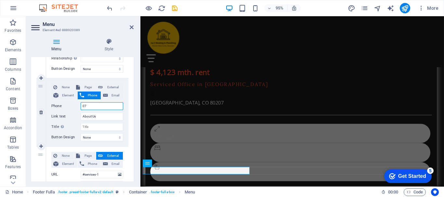
type input "077"
select select
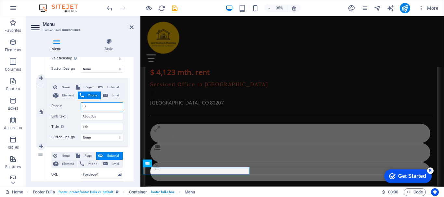
type input "0"
select select
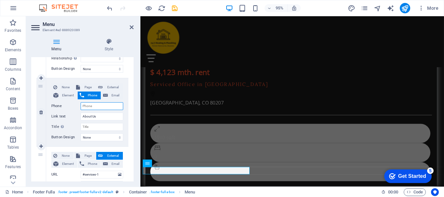
select select
type input "077"
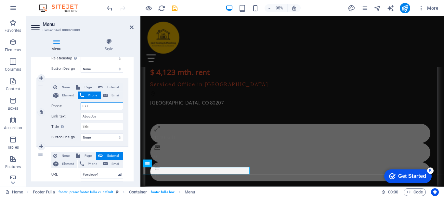
select select
type input "077277"
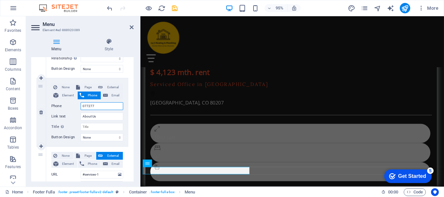
select select
type input "07727752"
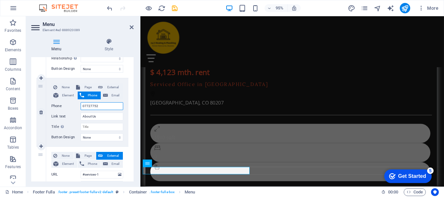
select select
type input "07727752774"
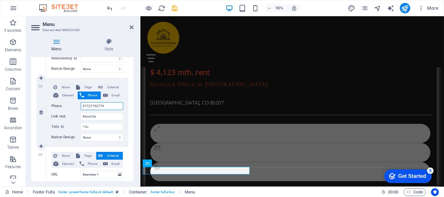
select select
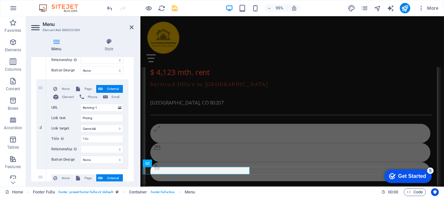
scroll to position [293, 0]
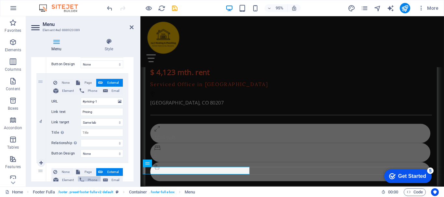
type input "07727752774"
click at [88, 180] on span "Phone" at bounding box center [92, 181] width 13 height 8
select select
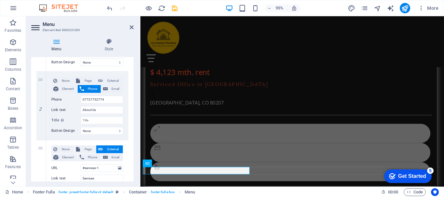
scroll to position [72, 0]
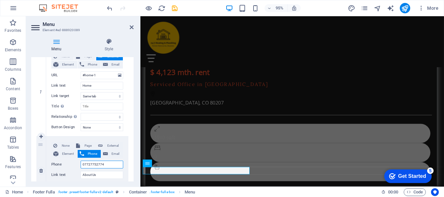
drag, startPoint x: 107, startPoint y: 165, endPoint x: 83, endPoint y: 166, distance: 24.7
click at [83, 166] on input "07727752774" at bounding box center [102, 165] width 43 height 8
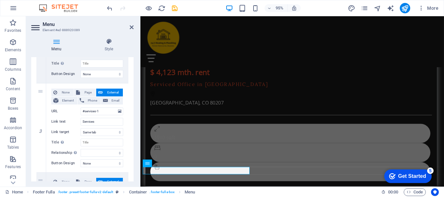
scroll to position [195, 0]
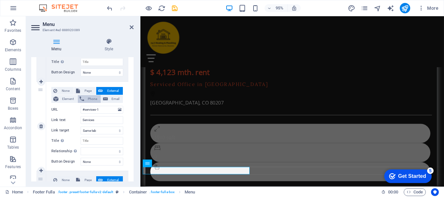
click at [86, 98] on span "Phone" at bounding box center [92, 99] width 13 height 8
select select
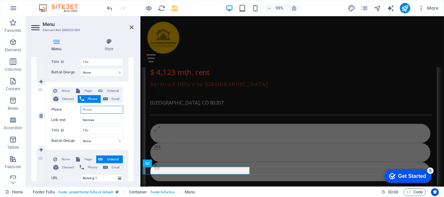
paste input "07727752774"
select select
type input "07727752774"
select select
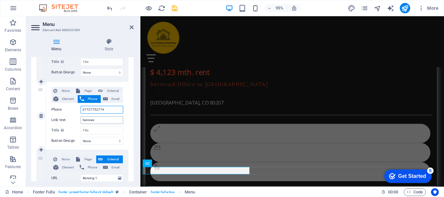
select select
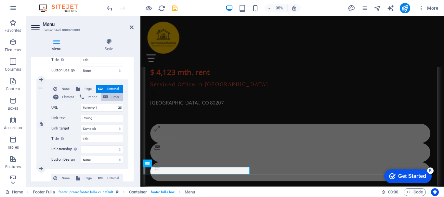
scroll to position [293, 0]
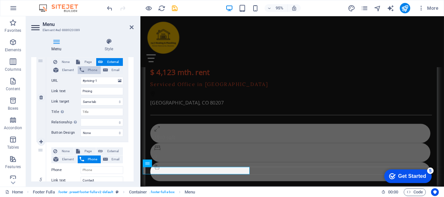
type input "07727752774"
click at [87, 69] on span "Phone" at bounding box center [92, 70] width 13 height 8
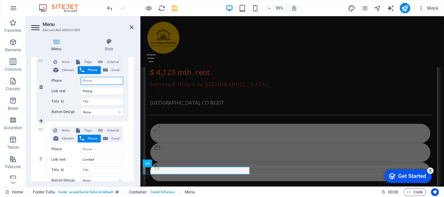
paste input "07727752774"
select select
type input "07727752774"
select select
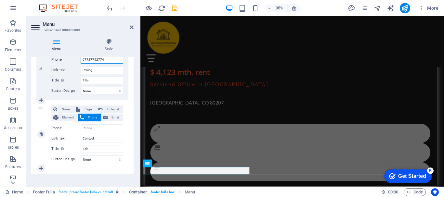
scroll to position [324, 0]
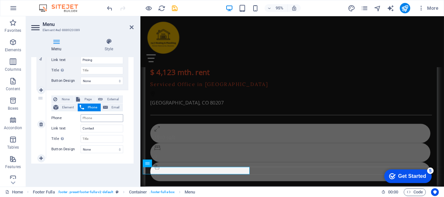
type input "07727752774"
click at [95, 120] on input "Phone" at bounding box center [102, 118] width 43 height 8
paste input "07727752774"
select select
type input "07727752774"
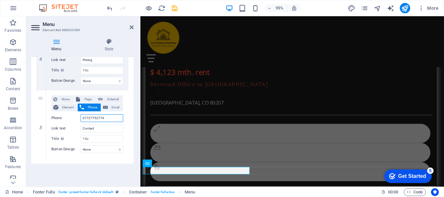
select select
type input "07727752774"
click at [134, 27] on aside "Menu Element #ed-888920089 Menu Style Menu Auto Custom Create custom menu items…" at bounding box center [83, 101] width 114 height 171
click at [131, 28] on icon at bounding box center [132, 27] width 4 height 5
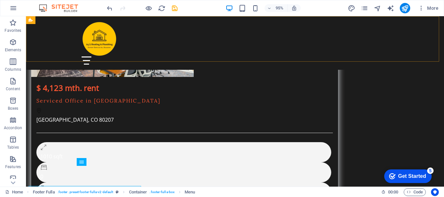
scroll to position [4475, 0]
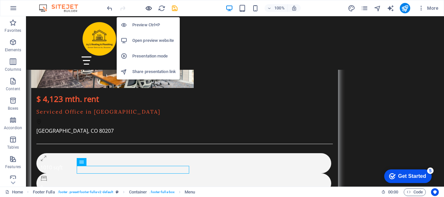
click at [147, 9] on icon "button" at bounding box center [148, 8] width 7 height 7
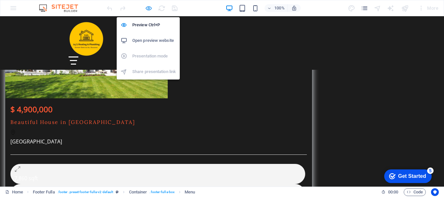
scroll to position [3890, 0]
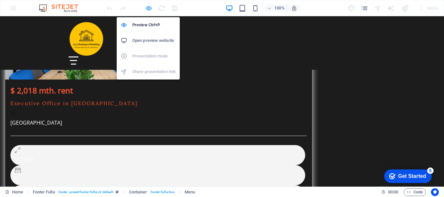
click at [148, 8] on icon "button" at bounding box center [148, 8] width 7 height 7
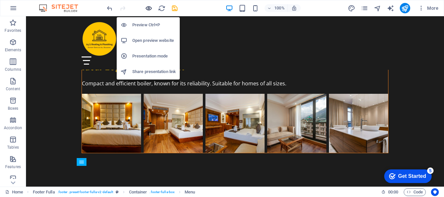
scroll to position [4475, 0]
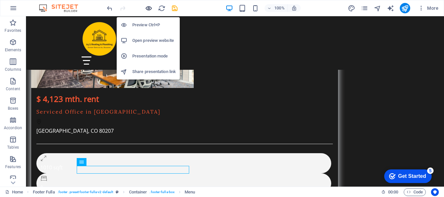
click at [147, 8] on icon "button" at bounding box center [148, 8] width 7 height 7
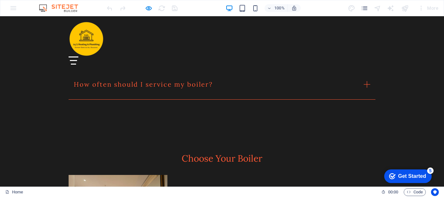
scroll to position [3207, 0]
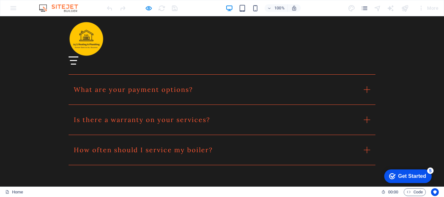
click at [78, 57] on div at bounding box center [74, 61] width 10 height 8
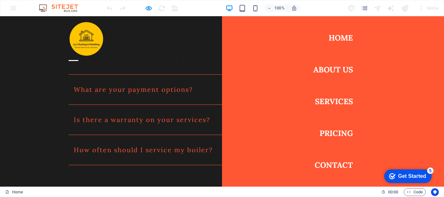
click at [336, 165] on link "Contact" at bounding box center [334, 165] width 38 height 18
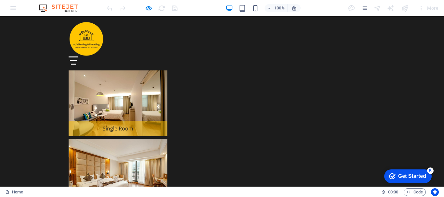
scroll to position [3305, 0]
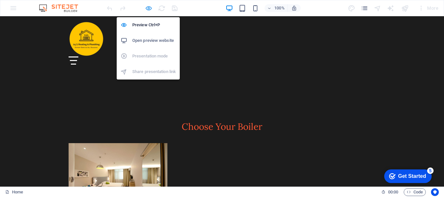
click at [151, 8] on icon "button" at bounding box center [148, 8] width 7 height 7
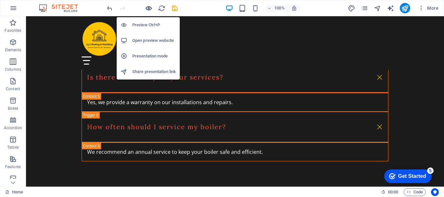
scroll to position [3871, 0]
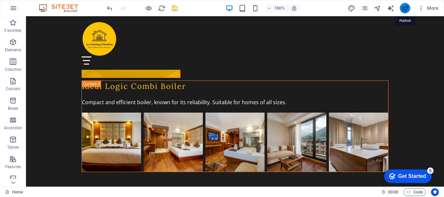
click at [404, 7] on icon "publish" at bounding box center [404, 8] width 7 height 7
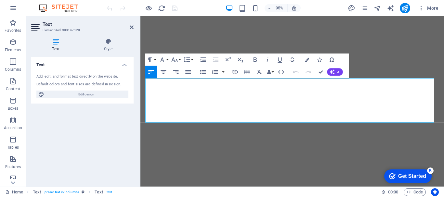
click at [101, 79] on div "Add, edit, and format text directly on the website." at bounding box center [82, 77] width 92 height 6
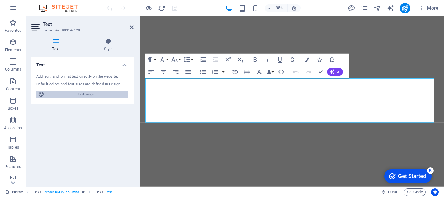
click at [87, 94] on span "Edit design" at bounding box center [86, 95] width 80 height 8
select select "px"
select select "200"
select select "px"
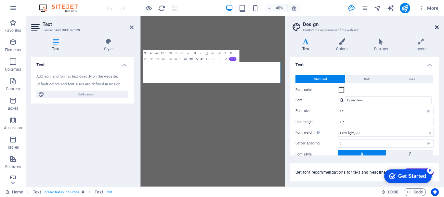
click at [437, 28] on icon at bounding box center [437, 27] width 4 height 5
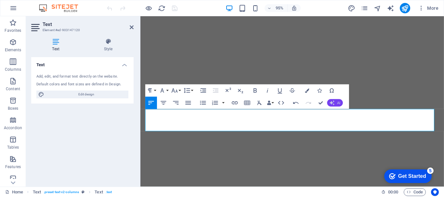
click at [336, 102] on button "AI" at bounding box center [335, 102] width 16 height 7
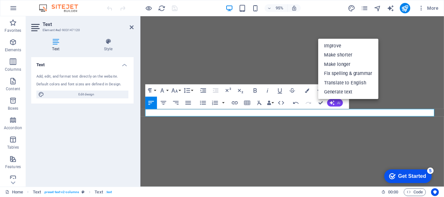
click at [336, 103] on button "AI" at bounding box center [335, 102] width 16 height 7
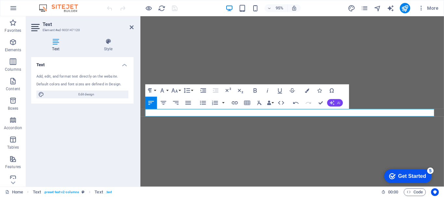
click at [336, 103] on button "AI" at bounding box center [335, 102] width 16 height 7
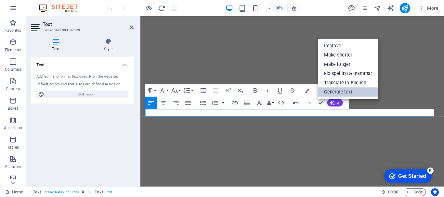
click at [351, 93] on link "Generate text" at bounding box center [348, 91] width 60 height 9
select select "English"
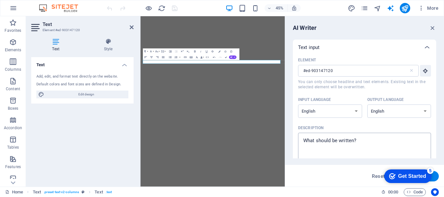
scroll to position [33, 0]
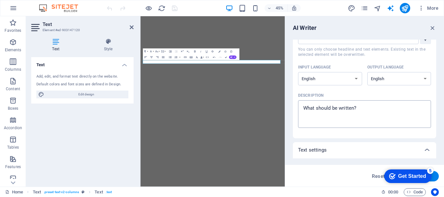
type textarea "x"
drag, startPoint x: 362, startPoint y: 108, endPoint x: 298, endPoint y: 113, distance: 64.0
click at [297, 114] on div "Element #ed-903147120 ​ You can only choose headline and text elements. Existin…" at bounding box center [364, 81] width 143 height 116
drag, startPoint x: 358, startPoint y: 108, endPoint x: 320, endPoint y: 111, distance: 38.5
click at [320, 111] on textarea "Description x ​" at bounding box center [364, 114] width 126 height 21
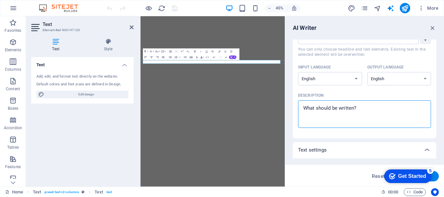
type textarea "g"
type textarea "x"
type textarea "ga"
type textarea "x"
type textarea "g"
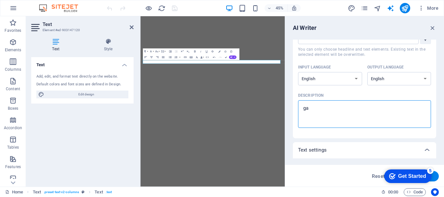
type textarea "x"
type textarea "g"
type textarea "x"
type textarea "ga"
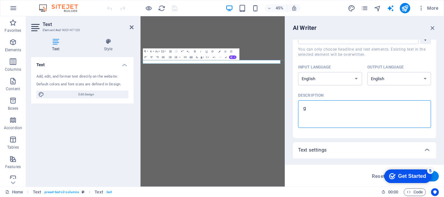
type textarea "x"
type textarea "gas"
type textarea "x"
type textarea "gas"
type textarea "x"
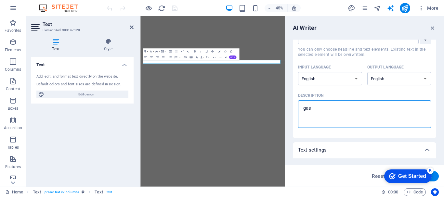
type textarea "gas b"
type textarea "x"
type textarea "gas bo"
type textarea "x"
type textarea "gas boi"
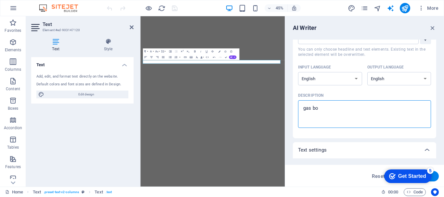
type textarea "x"
type textarea "gas boil"
type textarea "x"
type textarea "gas boile"
type textarea "x"
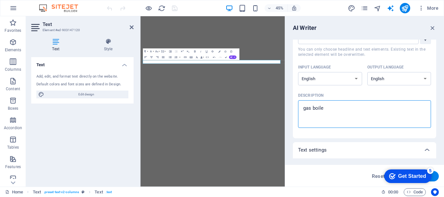
type textarea "gas boiler"
type textarea "x"
type textarea "gas boiler"
type textarea "x"
type textarea "gas boiler a"
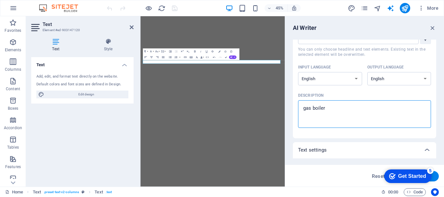
type textarea "x"
type textarea "gas boiler an"
type textarea "x"
type textarea "gas boiler and"
type textarea "x"
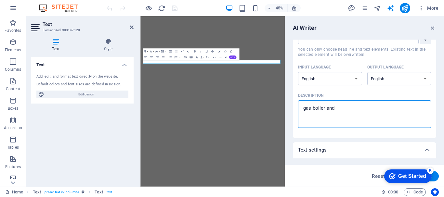
type textarea "gas boiler and"
type textarea "x"
type textarea "gas boiler and p"
type textarea "x"
type textarea "gas boiler and pl"
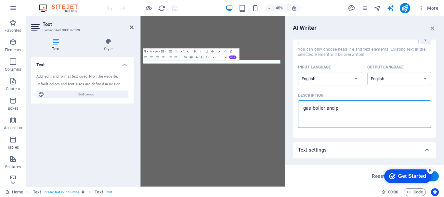
type textarea "x"
type textarea "gas boiler and plu"
type textarea "x"
type textarea "gas boiler and plum"
type textarea "x"
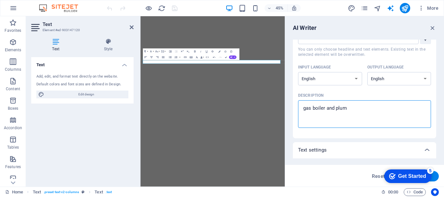
type textarea "gas boiler and plumb"
type textarea "x"
type textarea "gas boiler and plumbi"
type textarea "x"
type textarea "gas boiler and plumbin"
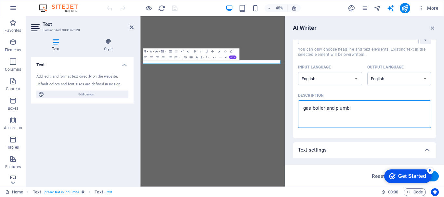
type textarea "x"
type textarea "gas boiler and plumbing"
type textarea "x"
type textarea "gas boiler and plumbing"
type textarea "x"
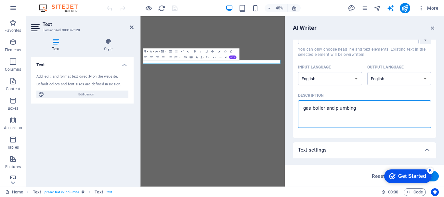
type textarea "gas boiler and plumbing s"
type textarea "x"
type textarea "gas boiler and plumbing se"
type textarea "x"
type textarea "gas boiler and plumbing ser"
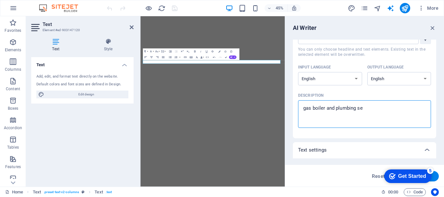
type textarea "x"
type textarea "gas boiler and plumbing serv"
type textarea "x"
type textarea "gas boiler and plumbing servi"
type textarea "x"
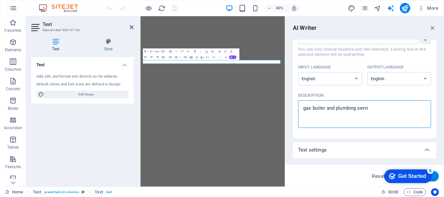
type textarea "gas boiler and plumbing servic"
type textarea "x"
type textarea "gas boiler and plumbing service"
type textarea "x"
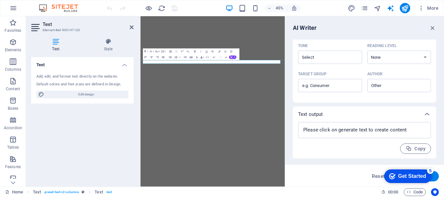
scroll to position [178, 0]
type textarea "gas boiler and plumbing service"
type textarea "x"
click at [409, 130] on textarea at bounding box center [364, 130] width 126 height 10
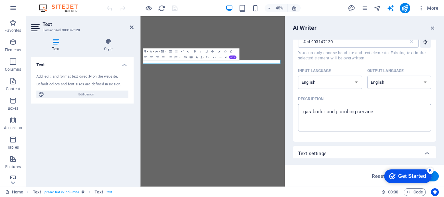
scroll to position [16, 0]
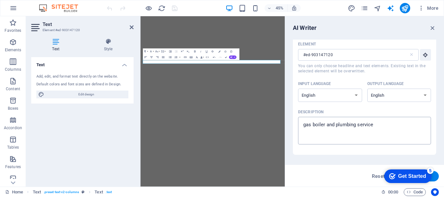
type textarea "x"
drag, startPoint x: 383, startPoint y: 126, endPoint x: 305, endPoint y: 125, distance: 78.0
click at [306, 125] on textarea "gas boiler and plumbing service" at bounding box center [364, 130] width 126 height 21
click at [398, 129] on textarea "gas boiler and plumbing service" at bounding box center [364, 130] width 126 height 21
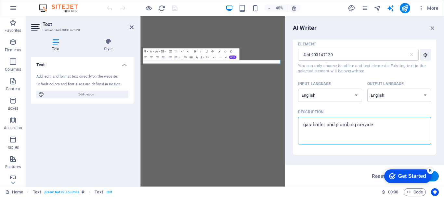
drag, startPoint x: 394, startPoint y: 127, endPoint x: 302, endPoint y: 125, distance: 92.0
click at [302, 125] on textarea "gas boiler and plumbing service" at bounding box center [364, 130] width 126 height 21
type textarea "x"
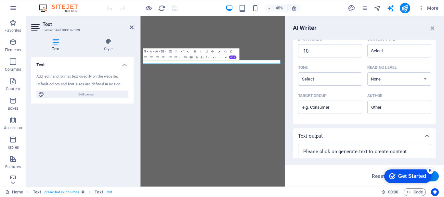
scroll to position [178, 0]
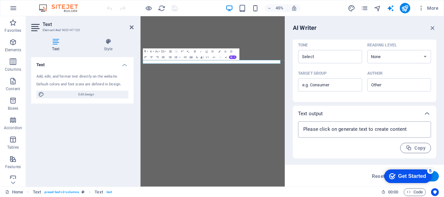
type textarea "x"
click at [415, 129] on textarea at bounding box center [364, 130] width 126 height 10
drag, startPoint x: 410, startPoint y: 132, endPoint x: 333, endPoint y: 125, distance: 77.6
click at [333, 125] on textarea at bounding box center [364, 130] width 126 height 10
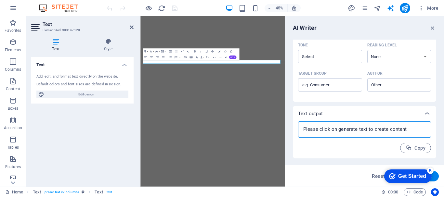
click at [355, 133] on textarea at bounding box center [364, 130] width 126 height 10
type textarea "x"
click at [437, 178] on button "Generate text" at bounding box center [416, 176] width 45 height 10
type textarea "x"
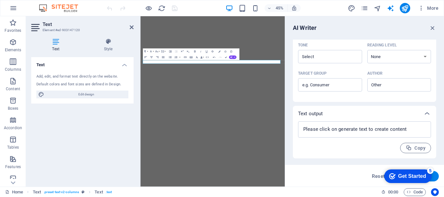
scroll to position [185, 0]
click at [435, 178] on button "Generate text" at bounding box center [416, 176] width 45 height 10
type textarea "x"
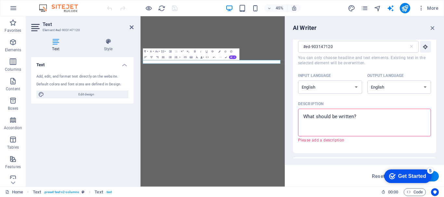
scroll to position [22, 0]
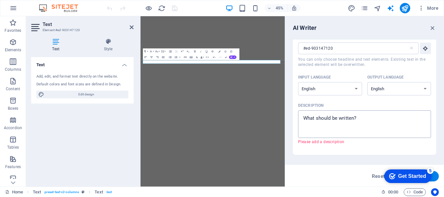
type textarea "x"
drag, startPoint x: 372, startPoint y: 118, endPoint x: 299, endPoint y: 120, distance: 72.2
click at [299, 120] on div "x ​" at bounding box center [364, 125] width 133 height 28
click at [301, 120] on textarea "Description x ​ Please add a description" at bounding box center [364, 124] width 126 height 21
paste textarea "gas boiler and plumbing service"
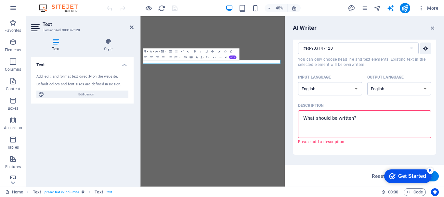
type textarea "gas boiler and plumbing service"
type textarea "x"
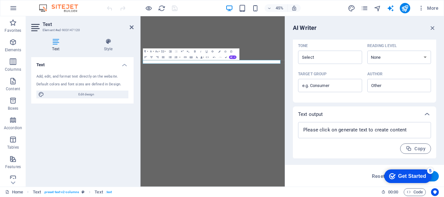
scroll to position [178, 0]
type textarea "gas boiler and plumbing service"
click at [436, 177] on button "Generate text" at bounding box center [416, 176] width 45 height 10
type textarea "x"
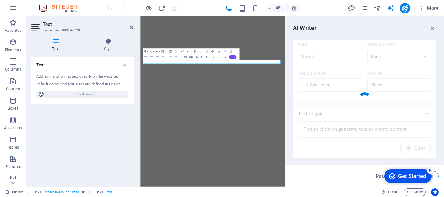
type textarea "x"
type textarea "Expert gas boiler and plumbing services for your needs."
type textarea "x"
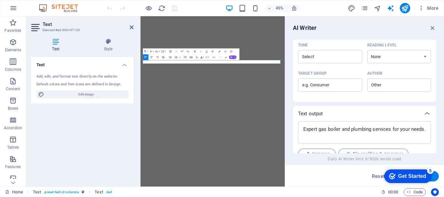
scroll to position [218, 0]
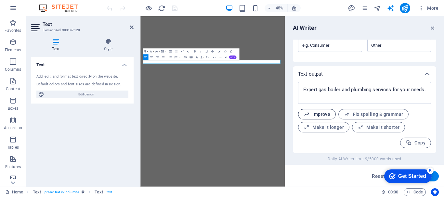
click at [318, 116] on span "Improve" at bounding box center [317, 115] width 27 height 6
type textarea "x"
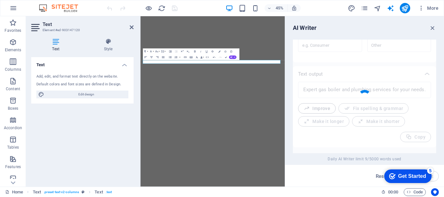
type textarea "x"
type textarea "Expert gas boiler and plumbing services tailored to your needs."
type textarea "x"
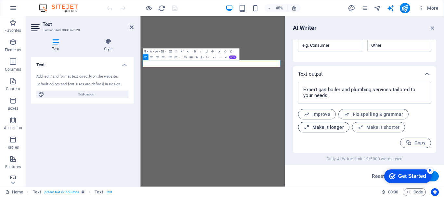
click at [324, 126] on span "Make it longer" at bounding box center [324, 128] width 40 height 6
type textarea "x"
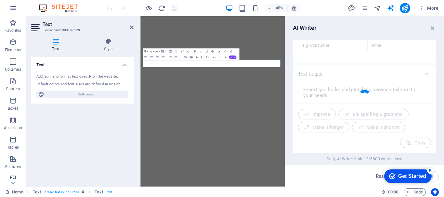
type textarea "x"
type textarea "Discover our expert gas boiler and plumbing services, meticulously tailored to …"
type textarea "x"
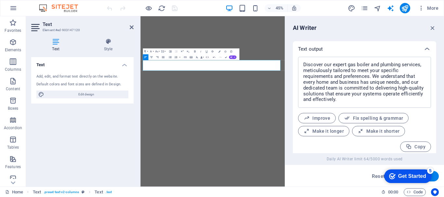
scroll to position [247, 0]
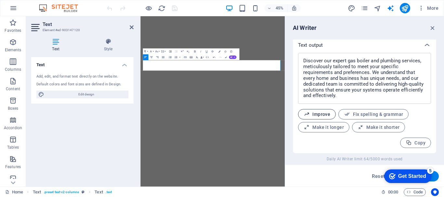
click at [323, 115] on span "Improve" at bounding box center [317, 115] width 27 height 6
type textarea "x"
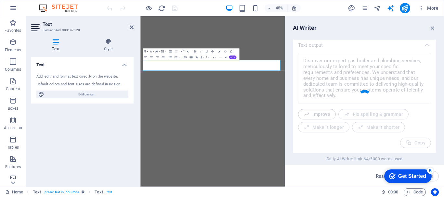
type textarea "x"
type textarea "Explore our specialized gas boiler and plumbing services, carefully designed to…"
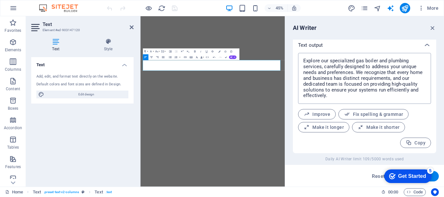
type textarea "x"
drag, startPoint x: 377, startPoint y: 60, endPoint x: 381, endPoint y: 62, distance: 4.0
click at [377, 60] on textarea "Explore our specialized gas boiler and plumbing services, carefully designed to…" at bounding box center [364, 78] width 126 height 45
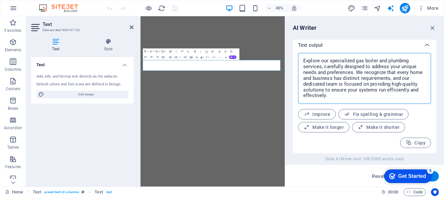
type textarea "Explore our specialized gas boiler and plumbing services, carefully designed to…"
drag, startPoint x: 331, startPoint y: 96, endPoint x: 300, endPoint y: 61, distance: 46.3
click at [300, 61] on div "Explore our specialized gas boiler and plumbing services, carefully designed to…" at bounding box center [364, 78] width 133 height 51
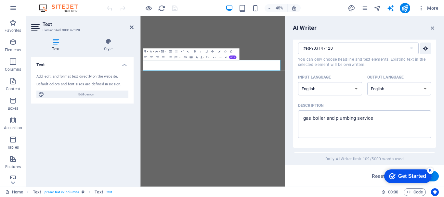
scroll to position [20, 0]
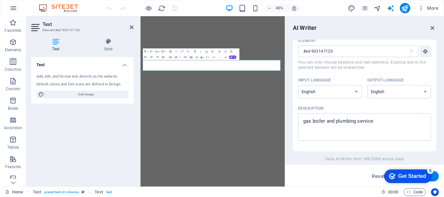
type textarea "x"
click at [433, 28] on icon "button" at bounding box center [432, 27] width 7 height 7
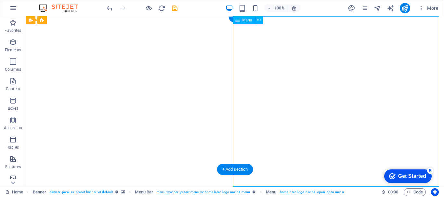
select select
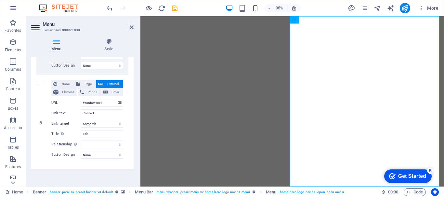
scroll to position [402, 0]
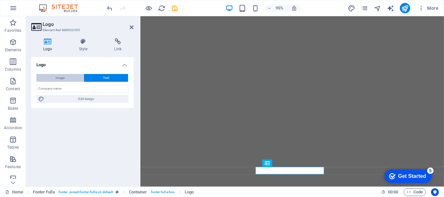
click at [79, 77] on button "Image" at bounding box center [59, 78] width 47 height 8
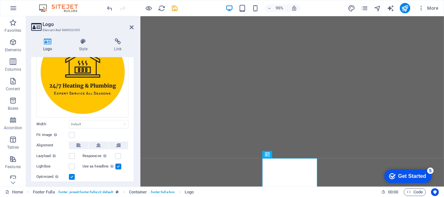
scroll to position [12, 0]
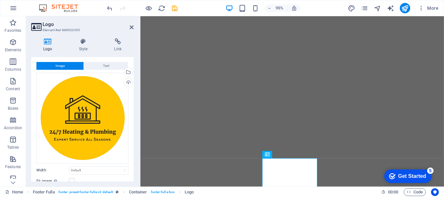
click at [64, 67] on span "Image" at bounding box center [60, 66] width 9 height 8
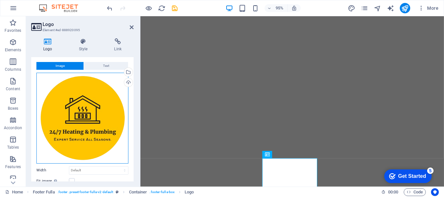
click at [90, 125] on div "Drag files here, click to choose files or select files from Files or our free s…" at bounding box center [82, 118] width 92 height 91
click at [90, 125] on body "247heatingandplumbing.co.uk Home Favorites Elements Columns Content Boxes Accor…" at bounding box center [222, 98] width 444 height 197
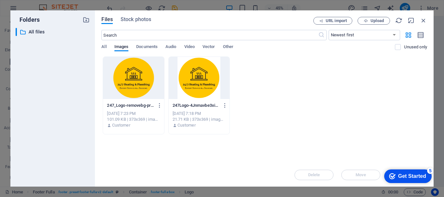
click at [198, 90] on div at bounding box center [199, 78] width 61 height 42
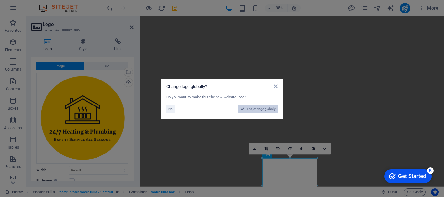
click at [256, 107] on span "Yes, change globally" at bounding box center [261, 109] width 29 height 8
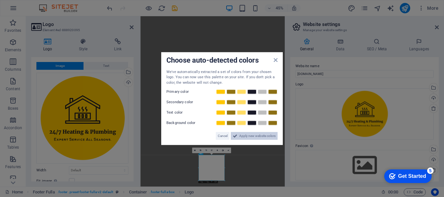
click at [250, 138] on span "Apply new website colors" at bounding box center [257, 136] width 36 height 8
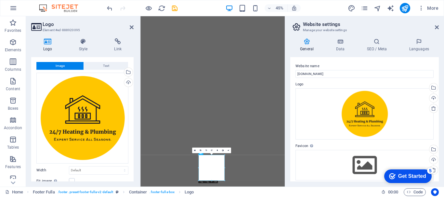
click at [440, 29] on aside "Website settings Manage your website settings General Data SEO / Meta Languages…" at bounding box center [364, 101] width 159 height 171
click at [438, 28] on icon at bounding box center [437, 27] width 4 height 5
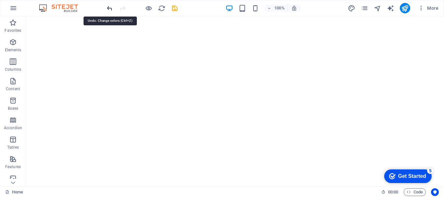
click at [106, 7] on icon "undo" at bounding box center [109, 8] width 7 height 7
click at [112, 9] on icon "undo" at bounding box center [109, 8] width 7 height 7
click at [122, 8] on icon "redo" at bounding box center [122, 8] width 7 height 7
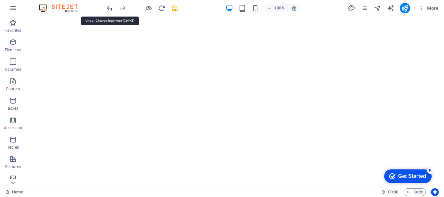
click at [108, 9] on icon "undo" at bounding box center [109, 8] width 7 height 7
click at [124, 10] on icon "redo" at bounding box center [122, 8] width 7 height 7
click at [112, 7] on icon "undo" at bounding box center [109, 8] width 7 height 7
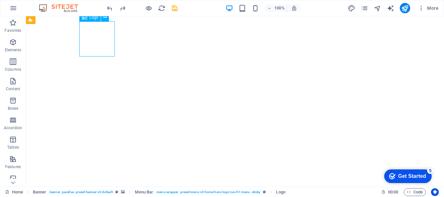
click at [96, 32] on div "H2 Banner Container Spacer H3 Spacer Menu Bar Text Text Text Container Spacer H…" at bounding box center [235, 101] width 418 height 171
select select "px"
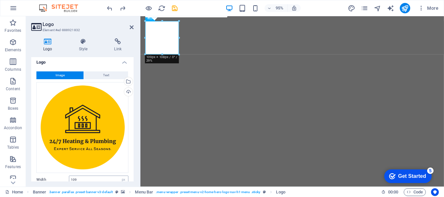
scroll to position [0, 0]
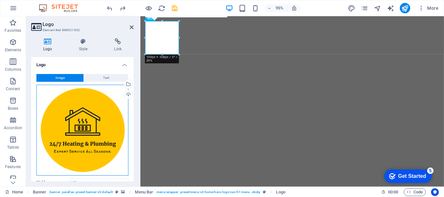
click at [97, 107] on div "Drag files here, click to choose files or select files from Files or our free s…" at bounding box center [82, 130] width 92 height 91
click at [97, 107] on body "247heatingandplumbing.co.uk Home Favorites Elements Columns Content Boxes Accor…" at bounding box center [222, 98] width 444 height 197
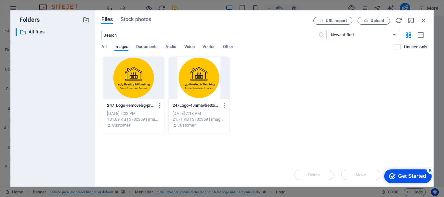
click at [125, 81] on div at bounding box center [133, 78] width 61 height 42
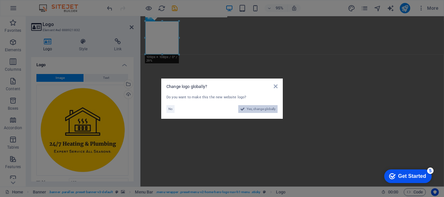
click at [253, 112] on span "Yes, change globally" at bounding box center [261, 109] width 29 height 8
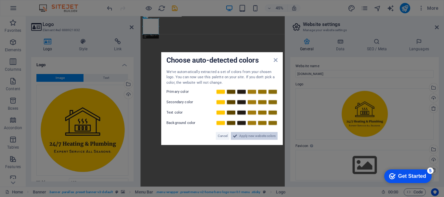
click at [243, 137] on span "Apply new website colors" at bounding box center [257, 136] width 36 height 8
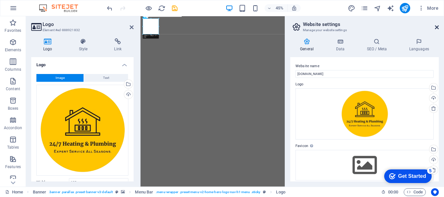
click at [438, 28] on icon at bounding box center [437, 27] width 4 height 5
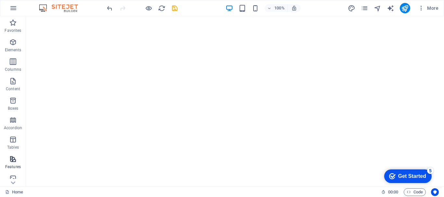
scroll to position [122, 0]
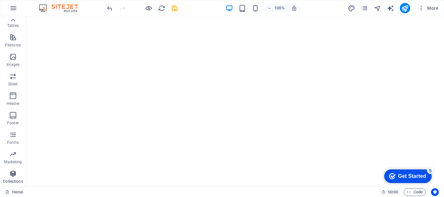
click at [10, 174] on icon "button" at bounding box center [13, 174] width 8 height 8
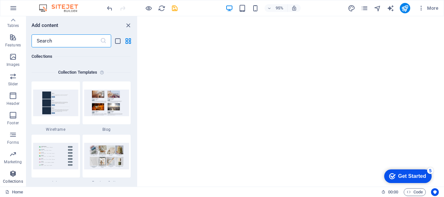
scroll to position [5951, 0]
click at [93, 110] on img at bounding box center [106, 103] width 45 height 26
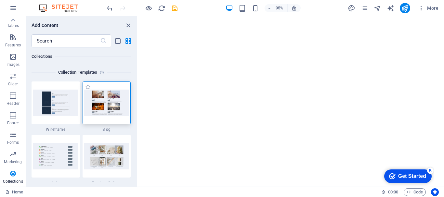
click at [104, 105] on img at bounding box center [106, 103] width 45 height 26
click at [59, 110] on img at bounding box center [55, 103] width 45 height 26
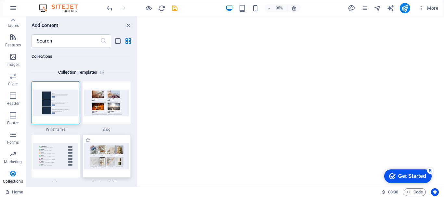
click at [100, 169] on img at bounding box center [106, 156] width 45 height 26
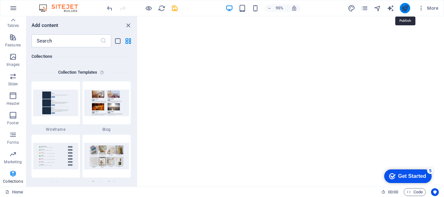
click at [402, 6] on icon "publish" at bounding box center [404, 8] width 7 height 7
